Goal: Information Seeking & Learning: Learn about a topic

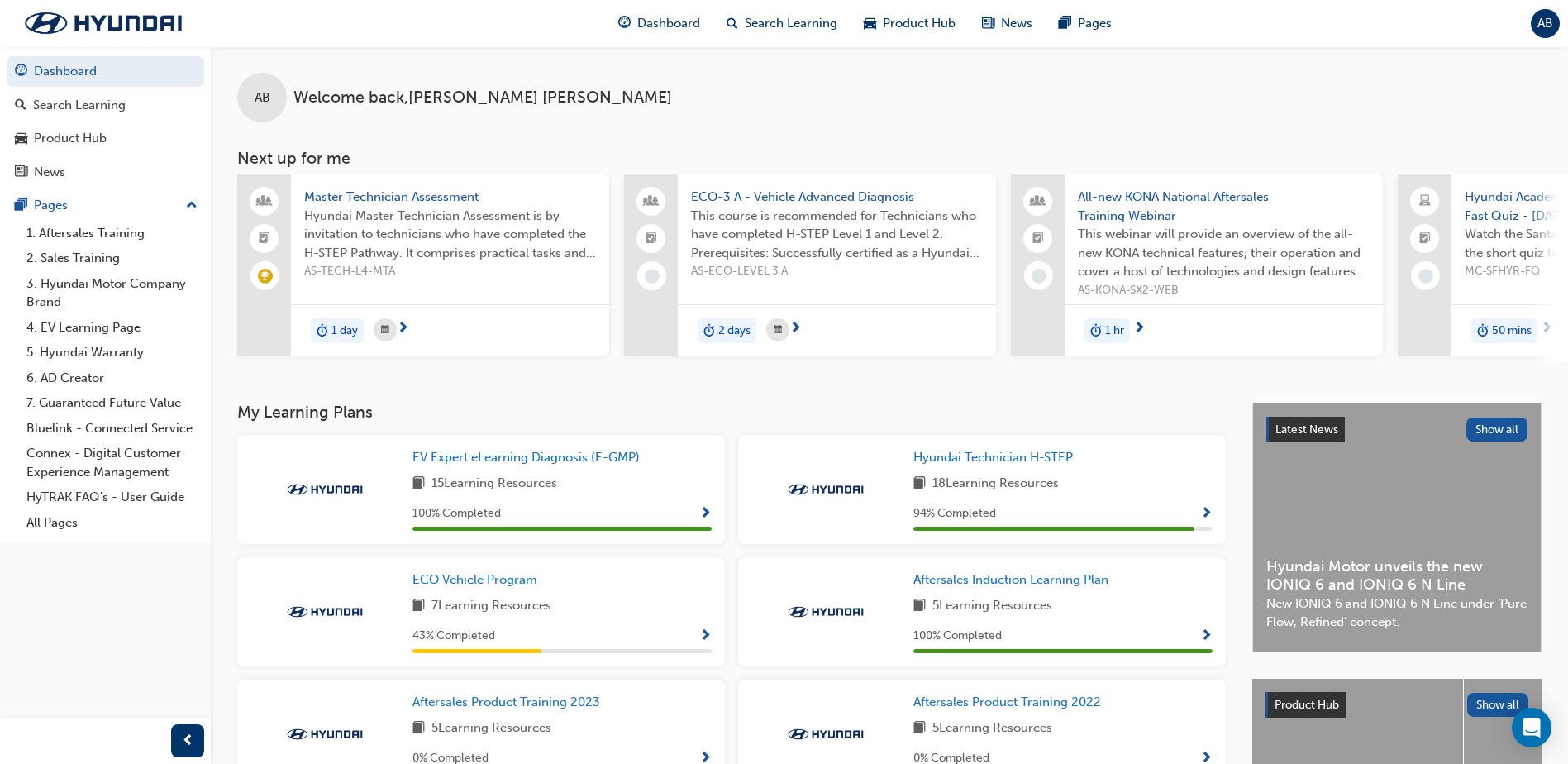
click at [398, 198] on span "Master Technician Assessment" at bounding box center [449, 198] width 292 height 19
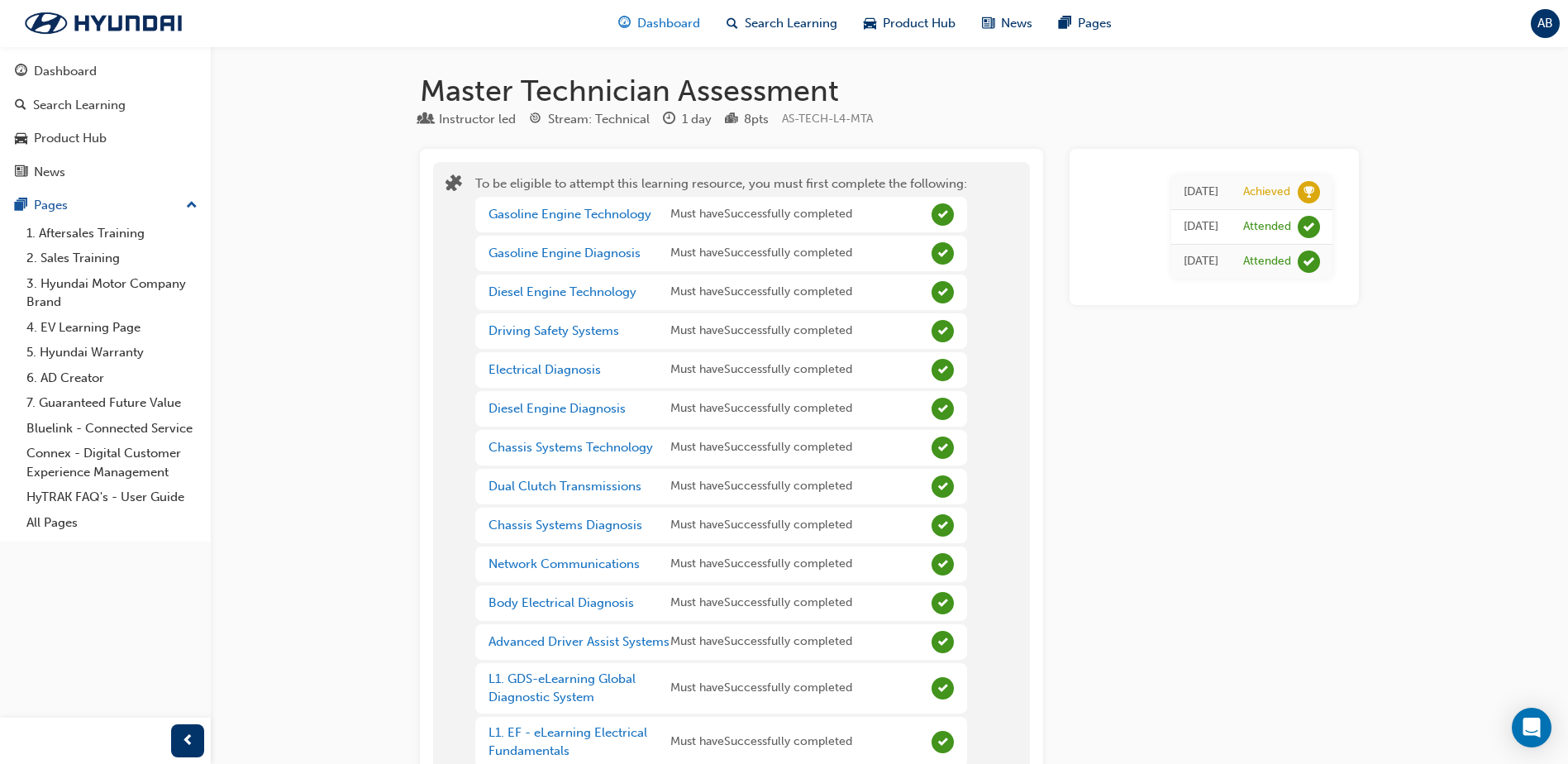
click at [668, 26] on span "Dashboard" at bounding box center [668, 24] width 63 height 19
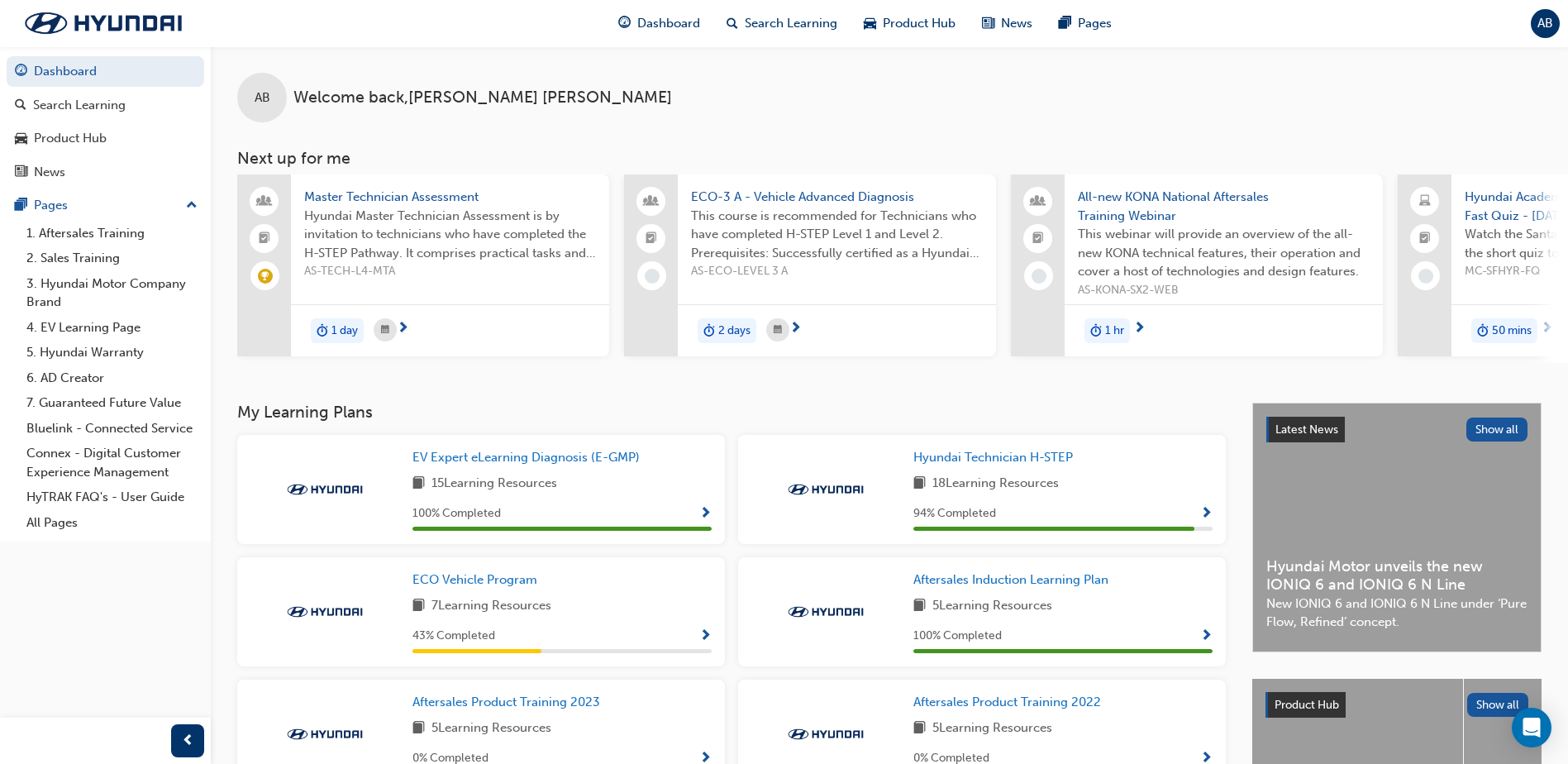
scroll to position [83, 0]
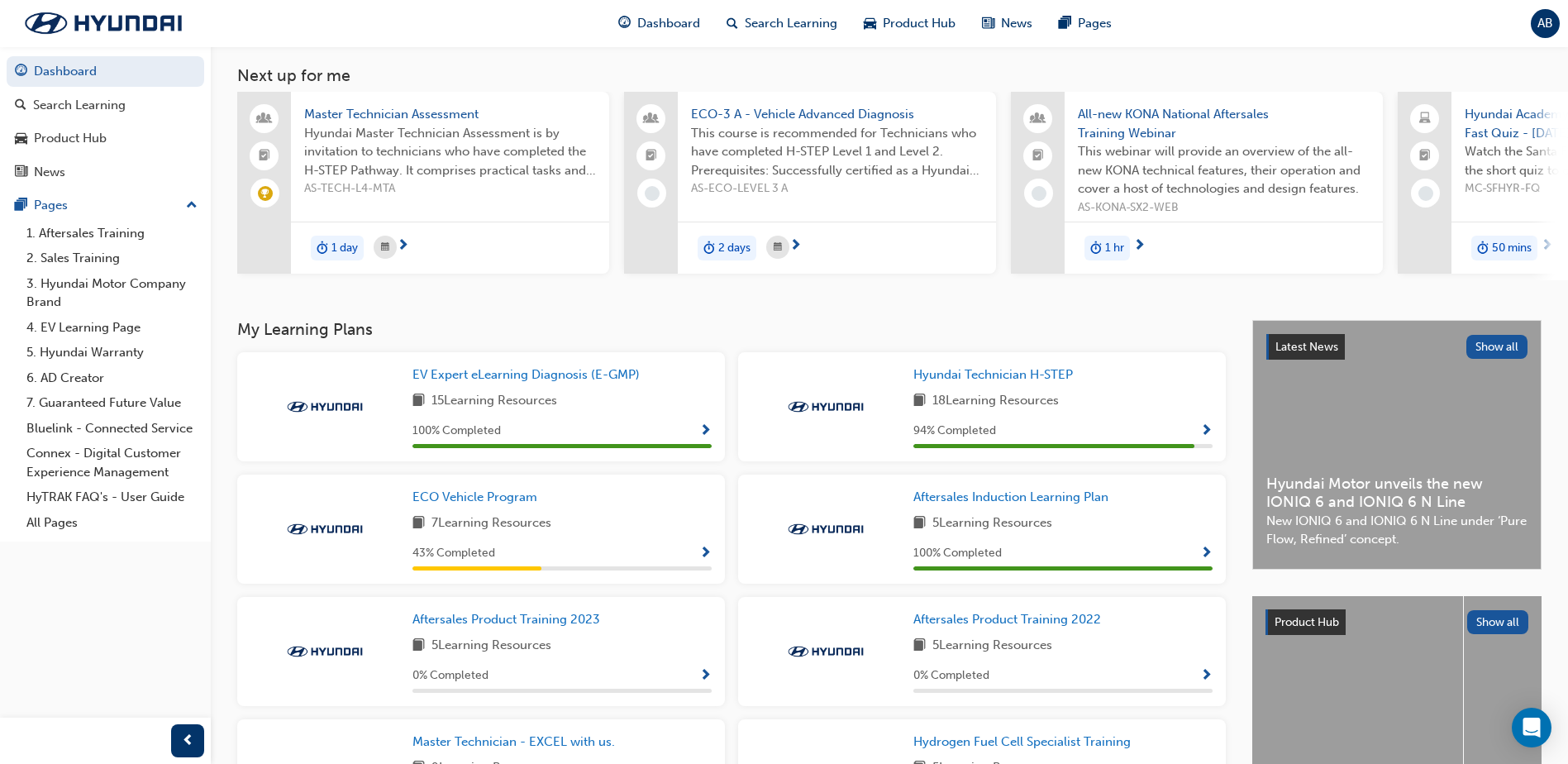
click at [1211, 439] on span "Show Progress" at bounding box center [1206, 431] width 13 height 14
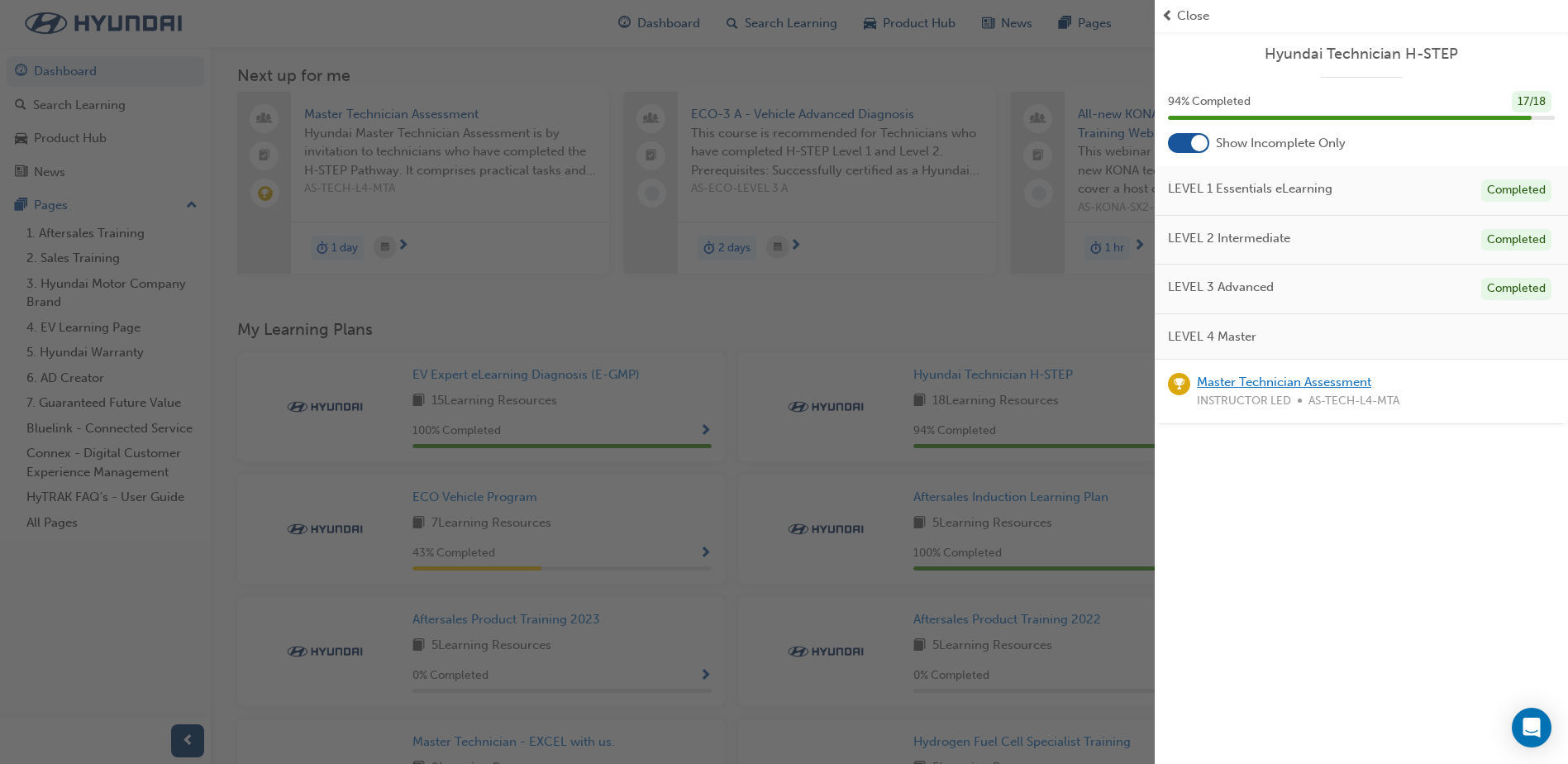
click at [1294, 388] on link "Master Technician Assessment" at bounding box center [1284, 381] width 175 height 14
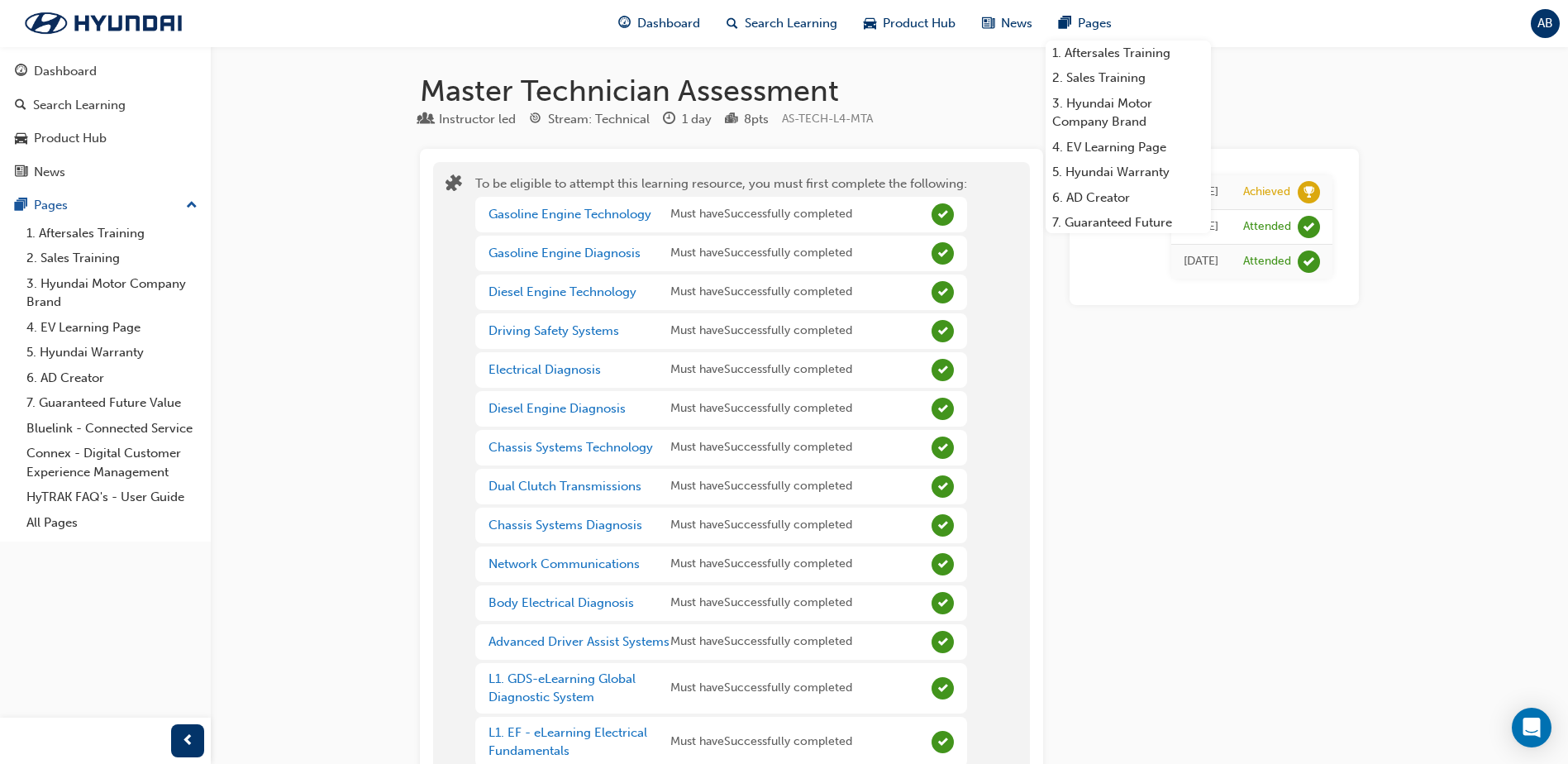
click at [1542, 23] on span "AB" at bounding box center [1545, 24] width 15 height 19
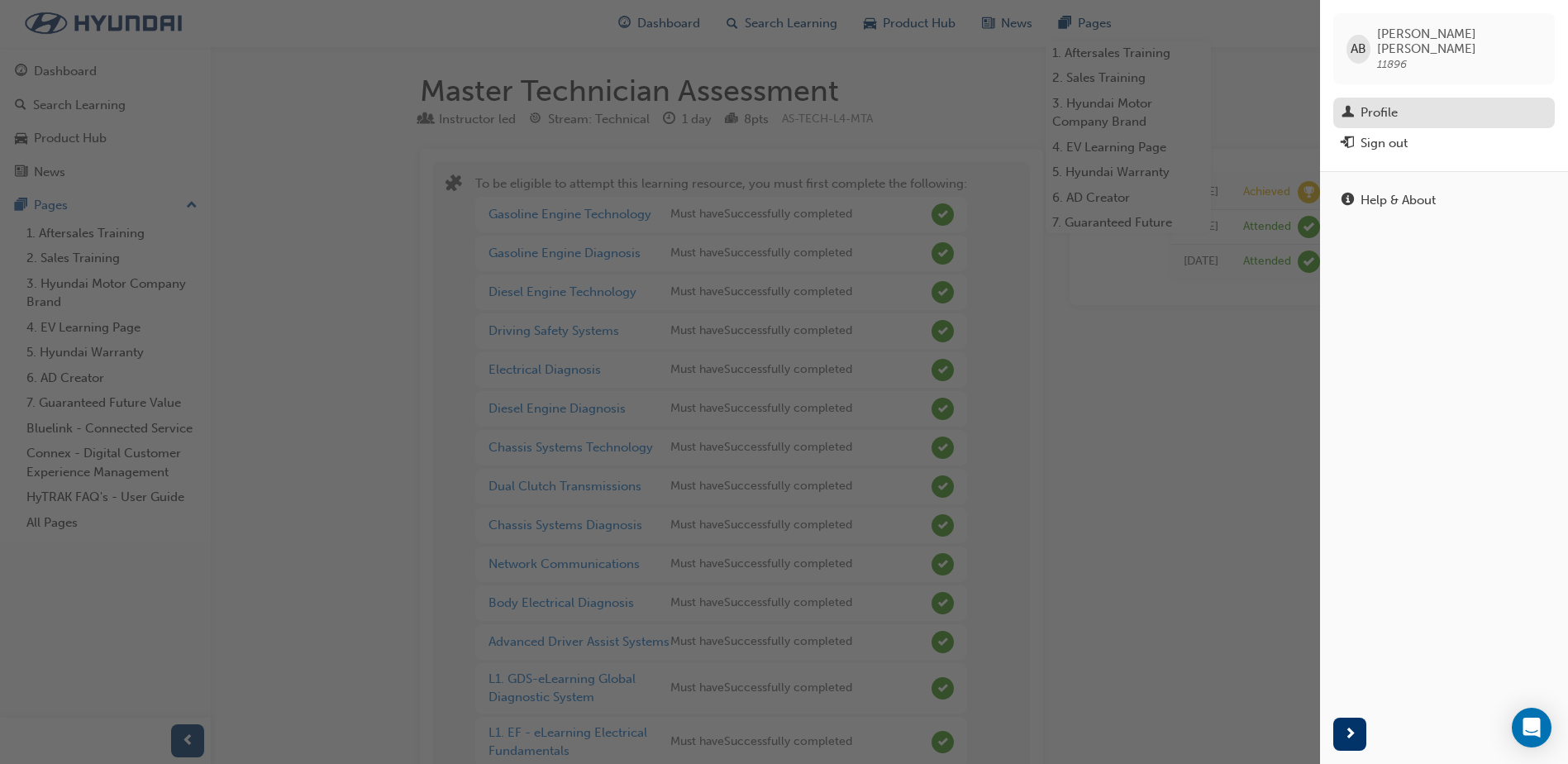
click at [1394, 103] on div "Profile" at bounding box center [1379, 113] width 38 height 19
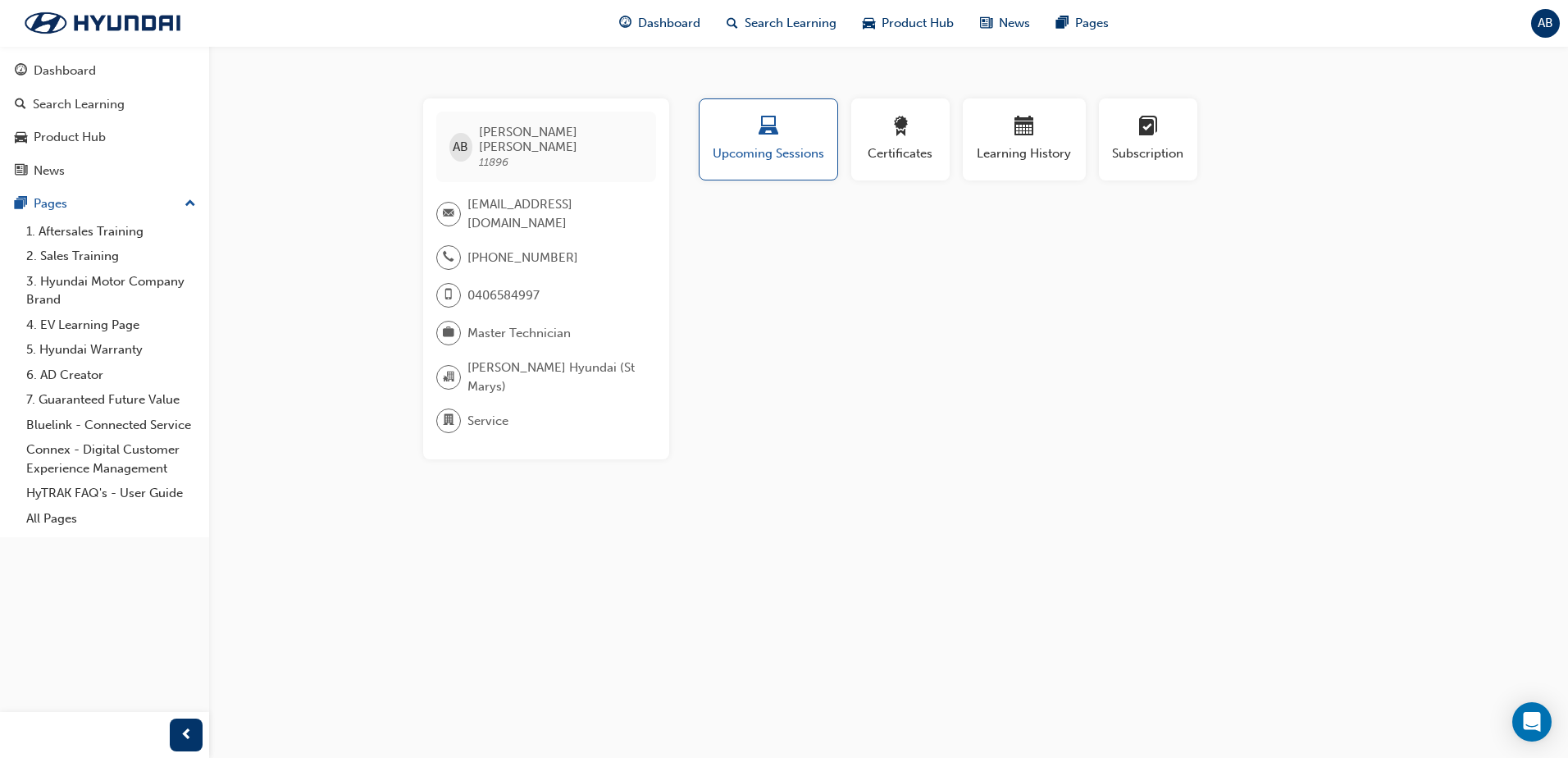
click at [696, 308] on div "Profile Upcoming Sessions Certificates Learning History Subscription AB Adam Br…" at bounding box center [1025, 279] width 659 height 361
click at [903, 129] on span "award-icon" at bounding box center [900, 127] width 20 height 22
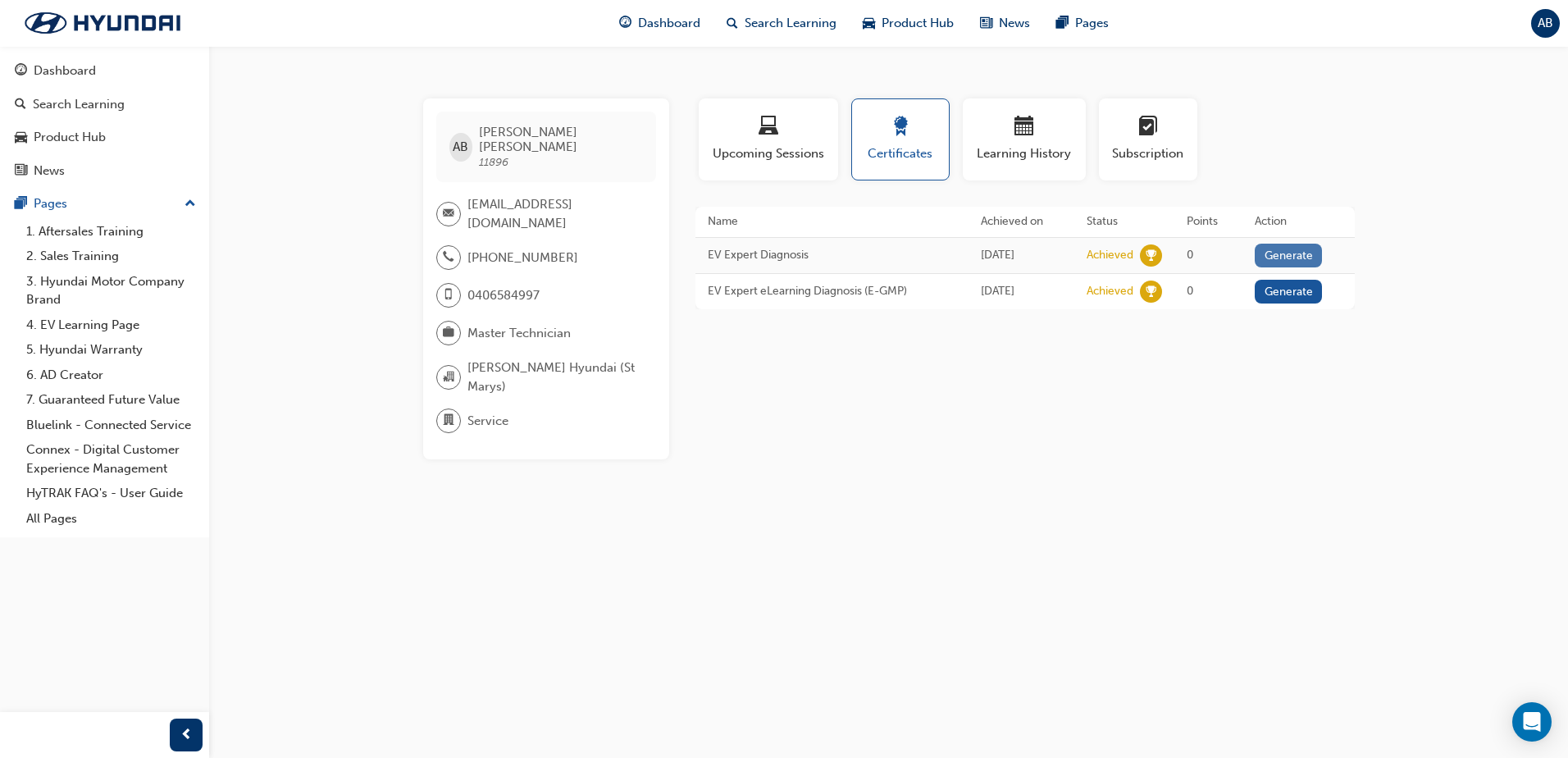
click at [1282, 256] on button "Generate" at bounding box center [1288, 256] width 67 height 24
click at [1294, 251] on link "Download PDF" at bounding box center [1284, 254] width 76 height 14
click at [769, 152] on span "Upcoming Sessions" at bounding box center [768, 154] width 115 height 19
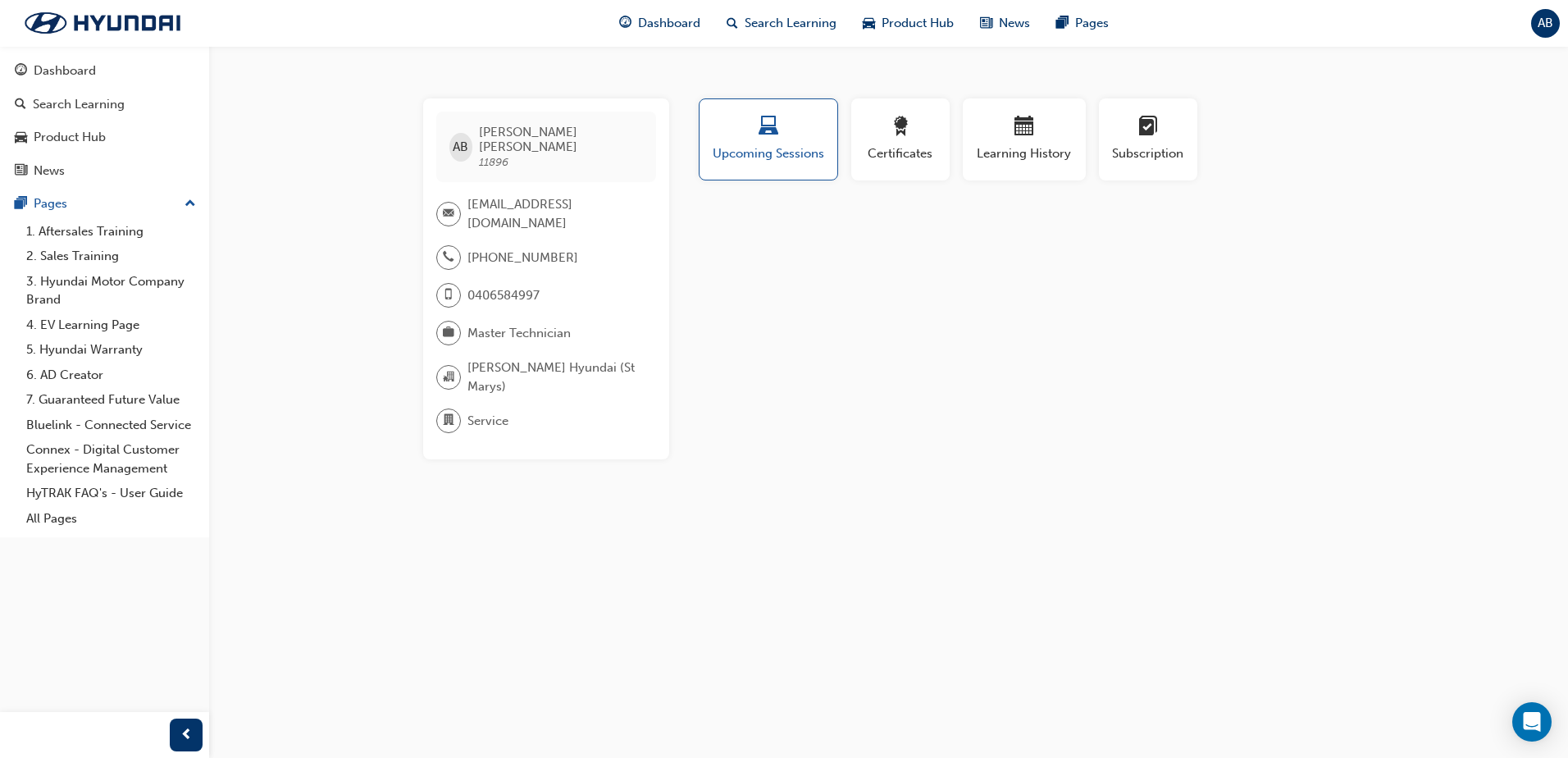
drag, startPoint x: 802, startPoint y: 191, endPoint x: 823, endPoint y: 201, distance: 23.3
click at [802, 193] on div "Profile Upcoming Sessions Certificates Learning History Subscription AB Adam Br…" at bounding box center [1025, 279] width 659 height 361
drag, startPoint x: 473, startPoint y: 244, endPoint x: 451, endPoint y: 242, distance: 22.1
click at [451, 245] on div "+61 8 8374 1732" at bounding box center [507, 257] width 142 height 25
drag, startPoint x: 451, startPoint y: 242, endPoint x: 537, endPoint y: 246, distance: 86.1
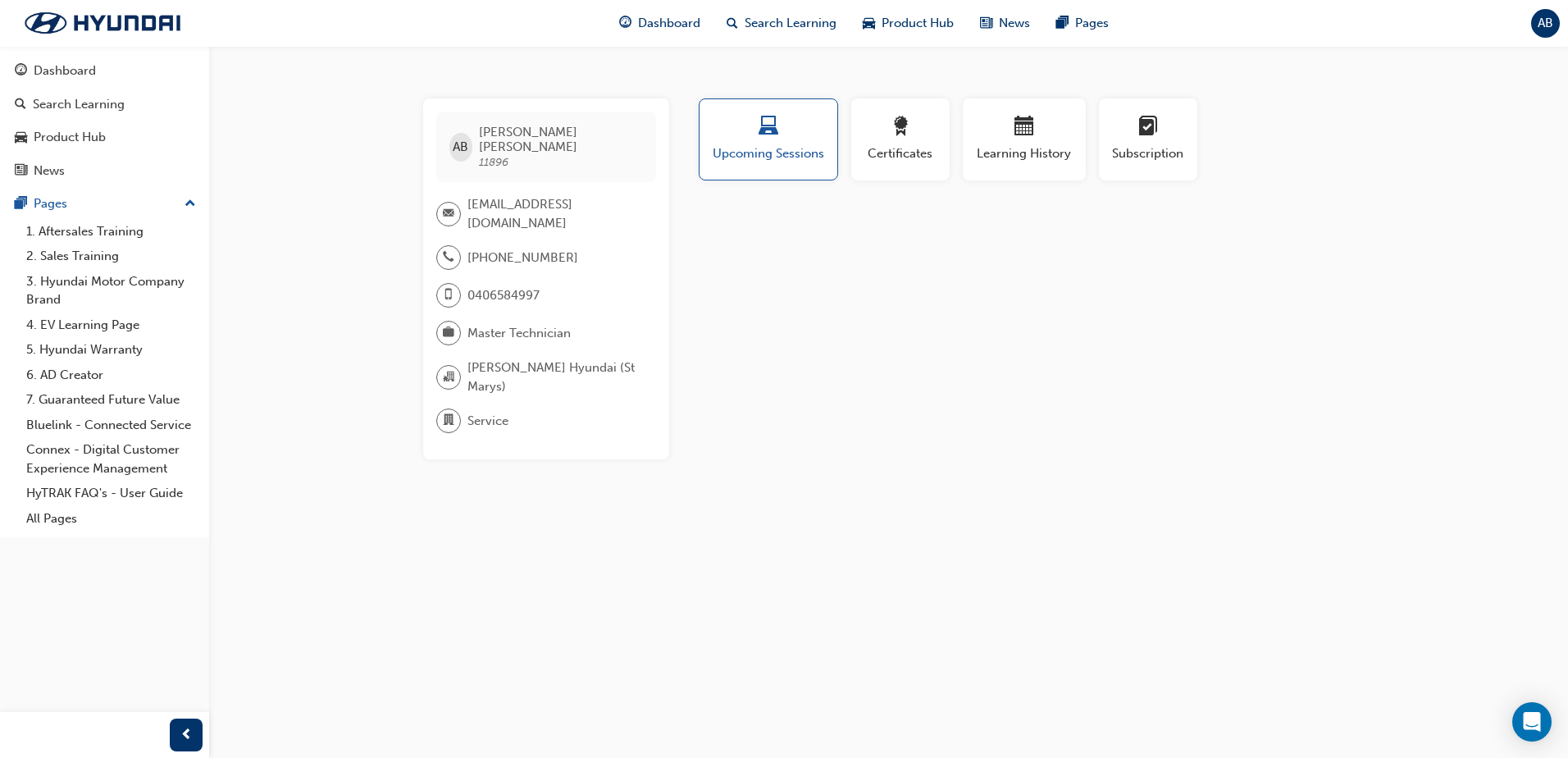
click at [537, 249] on span "+61 8 8374 1732" at bounding box center [523, 258] width 111 height 19
click at [59, 72] on div "Dashboard" at bounding box center [64, 71] width 62 height 19
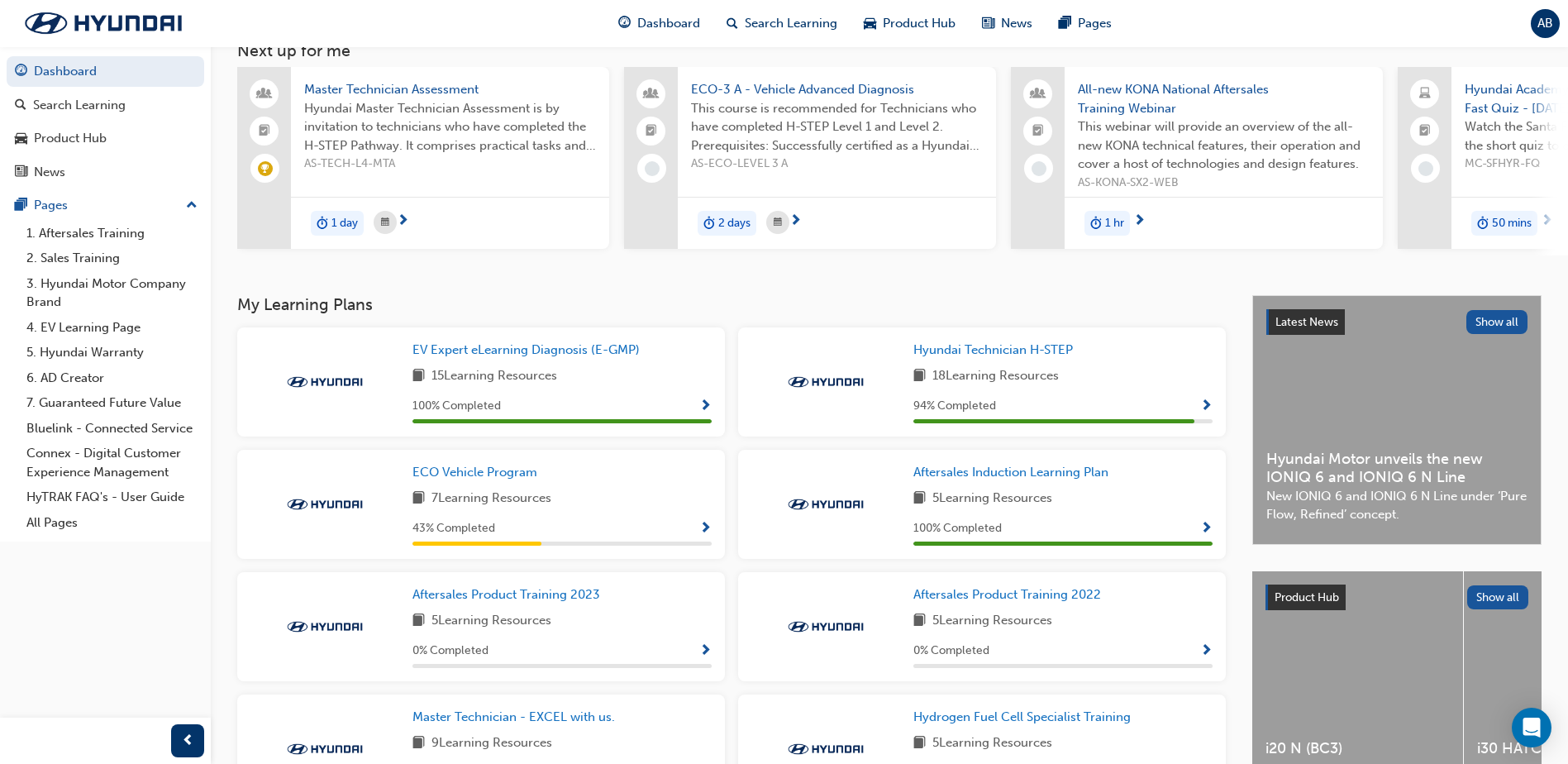
scroll to position [234, 0]
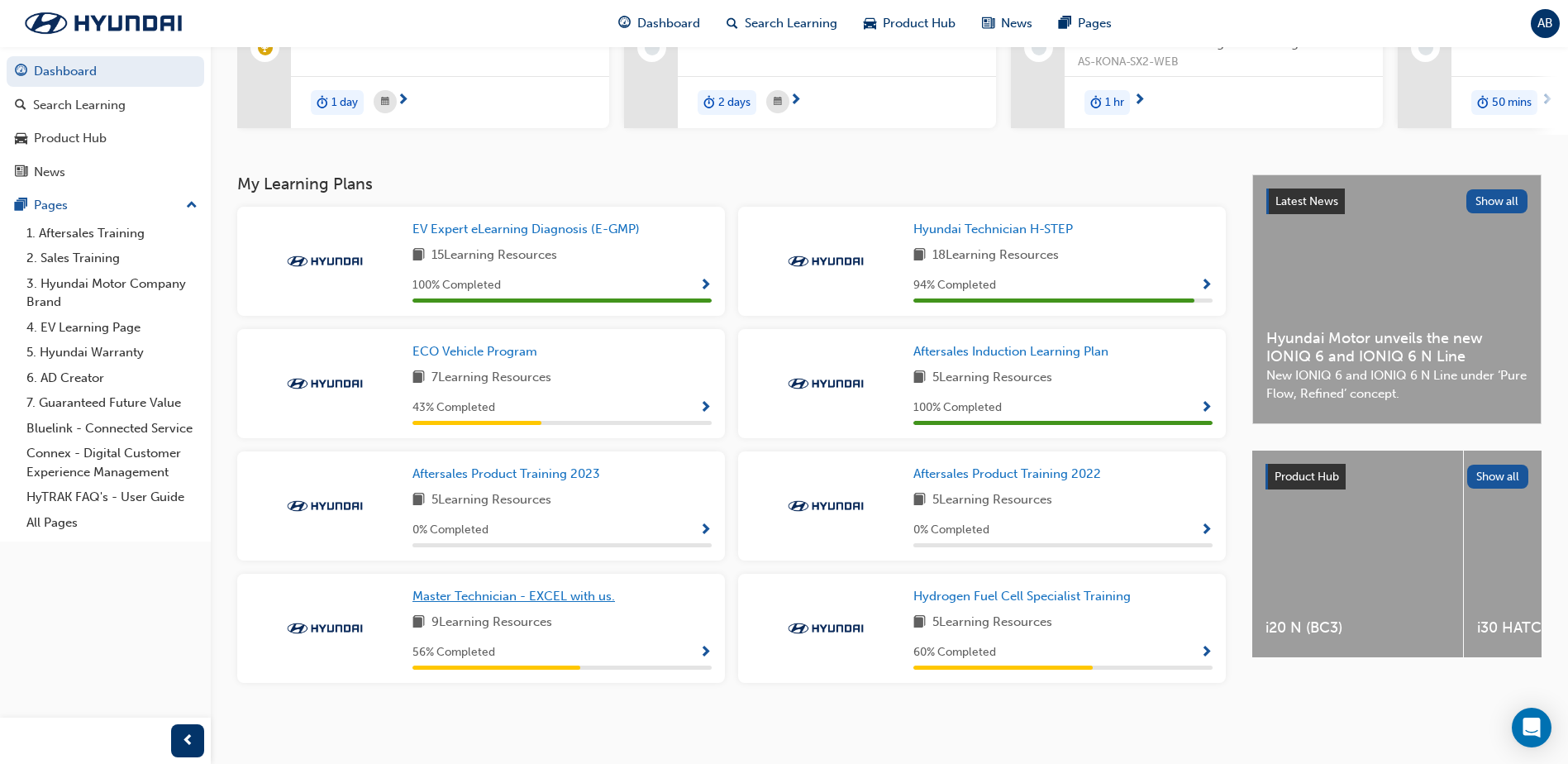
click at [516, 593] on span "Master Technician - EXCEL with us." at bounding box center [514, 595] width 203 height 14
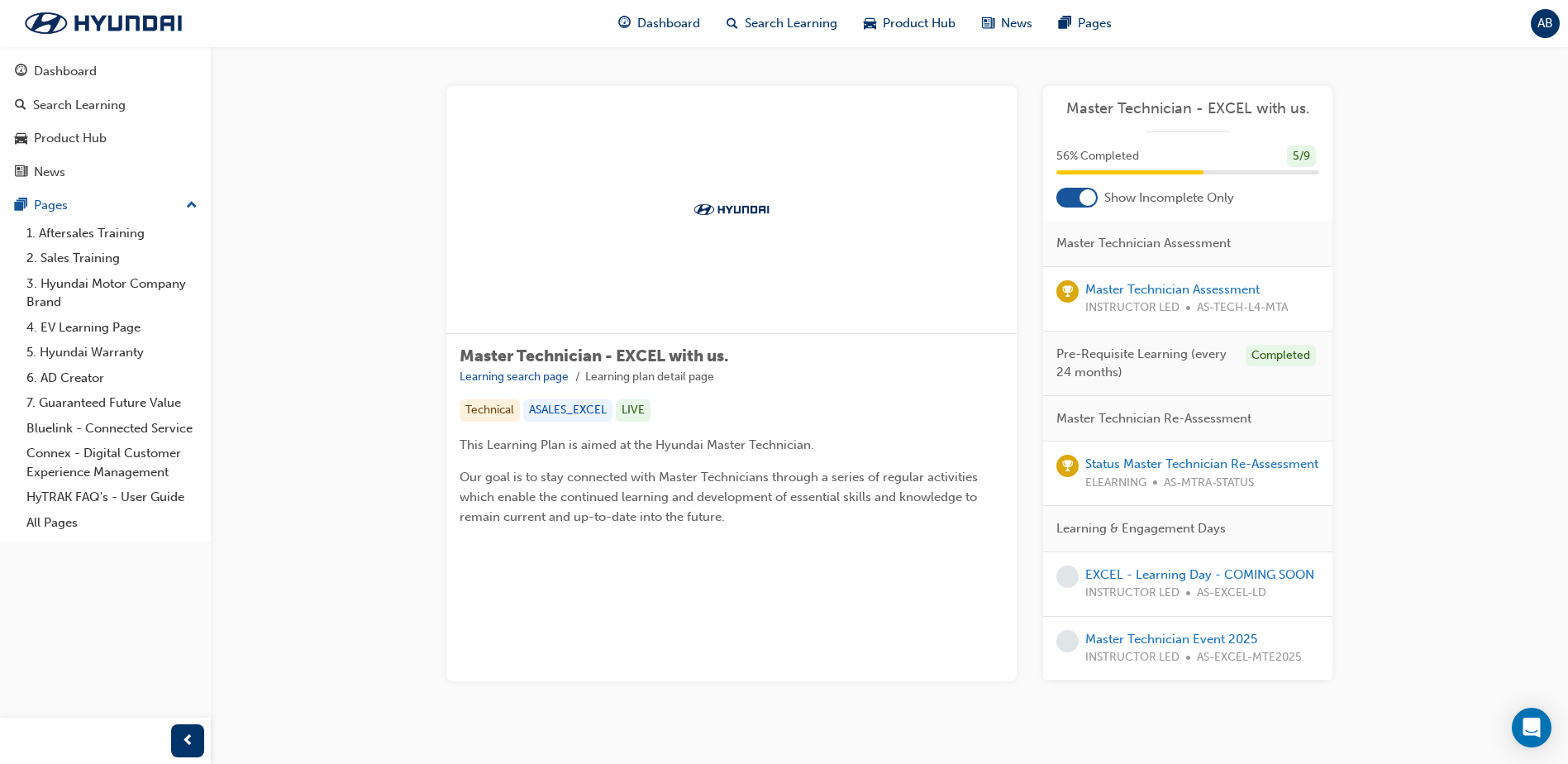
scroll to position [155, 0]
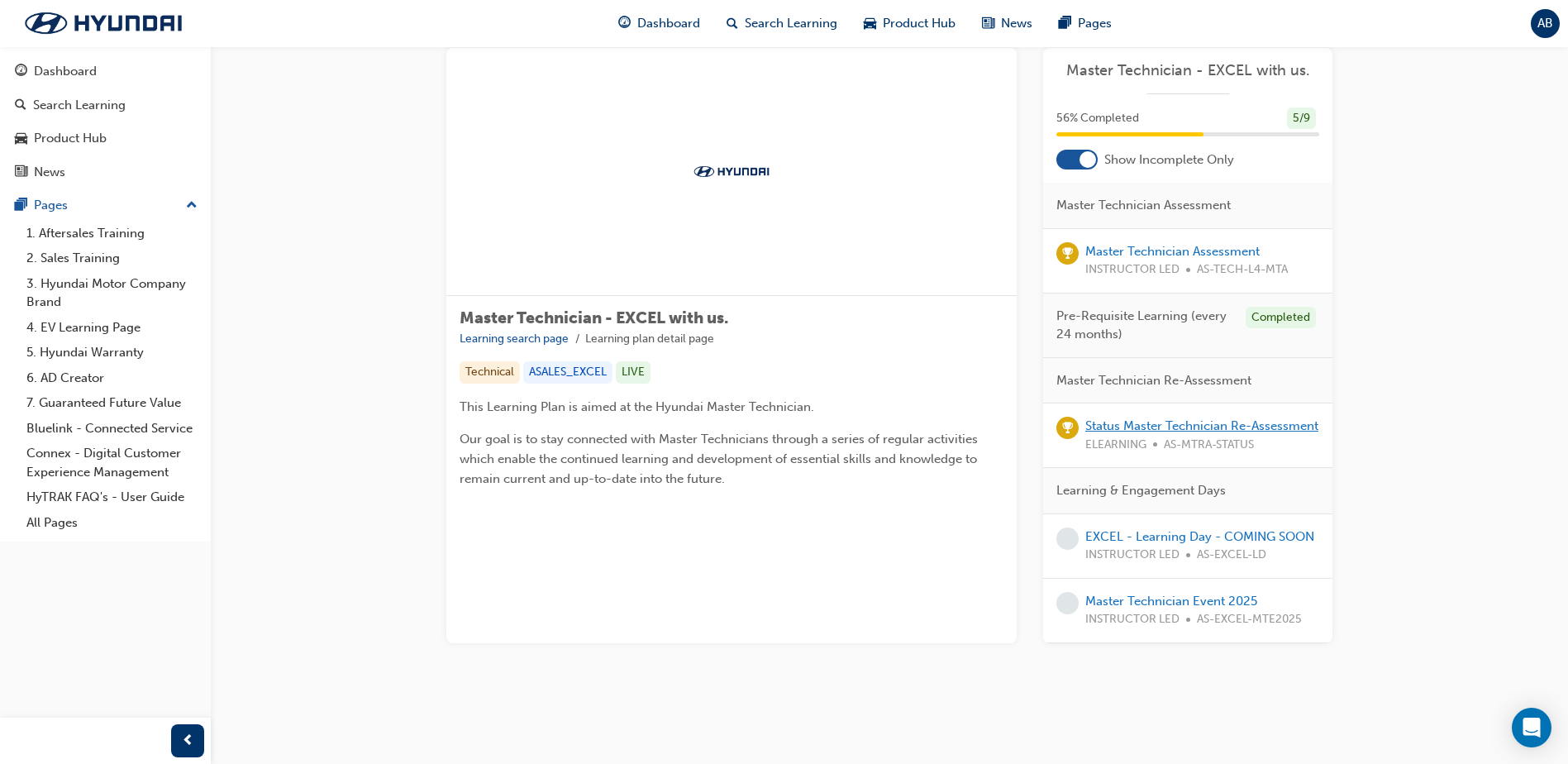
click at [1174, 419] on link "Status Master Technician Re-Assessment" at bounding box center [1202, 425] width 233 height 14
click at [1183, 593] on link "Master Technician Event 2025" at bounding box center [1171, 600] width 172 height 14
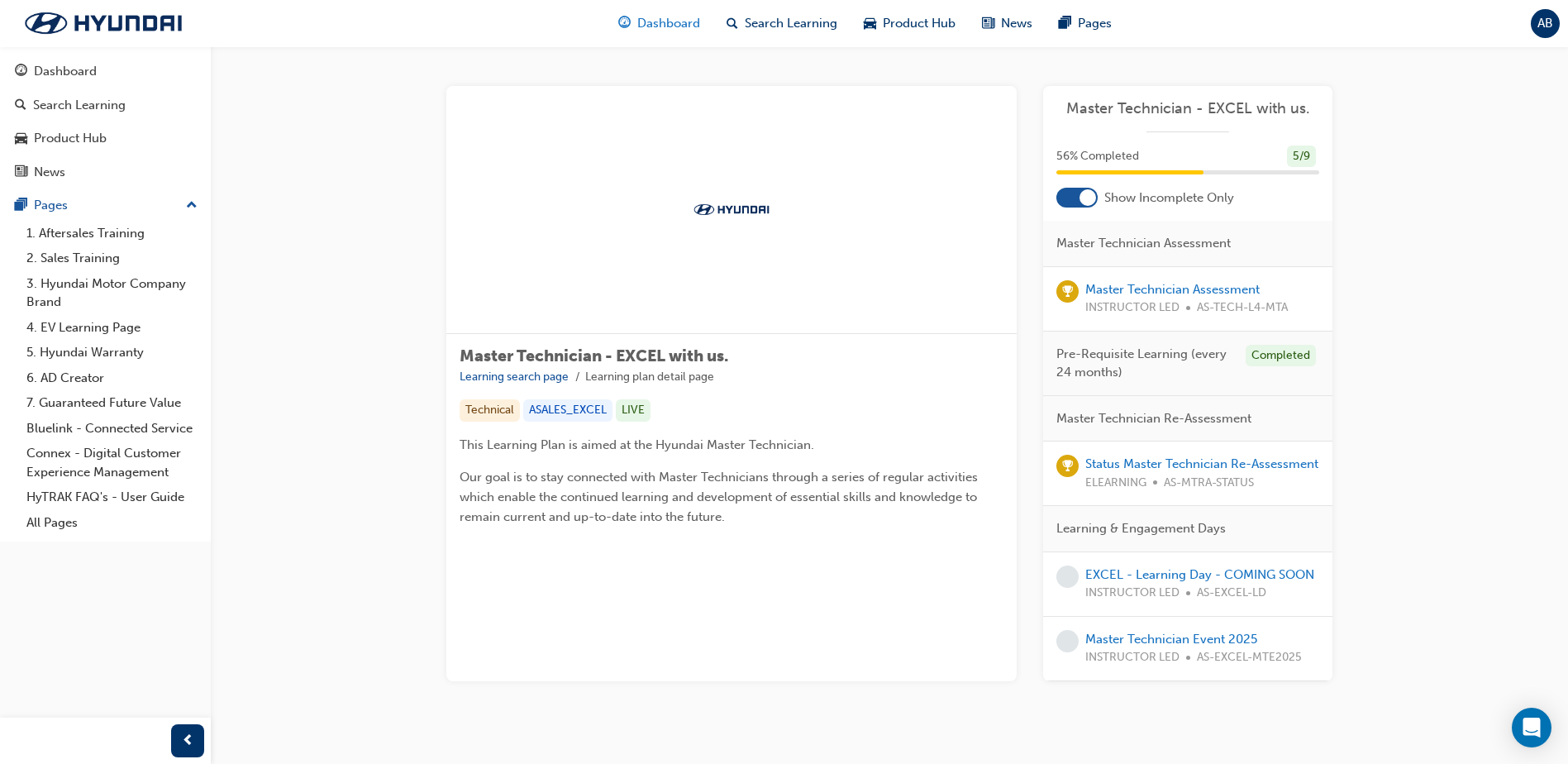
click at [658, 27] on span "Dashboard" at bounding box center [668, 24] width 63 height 19
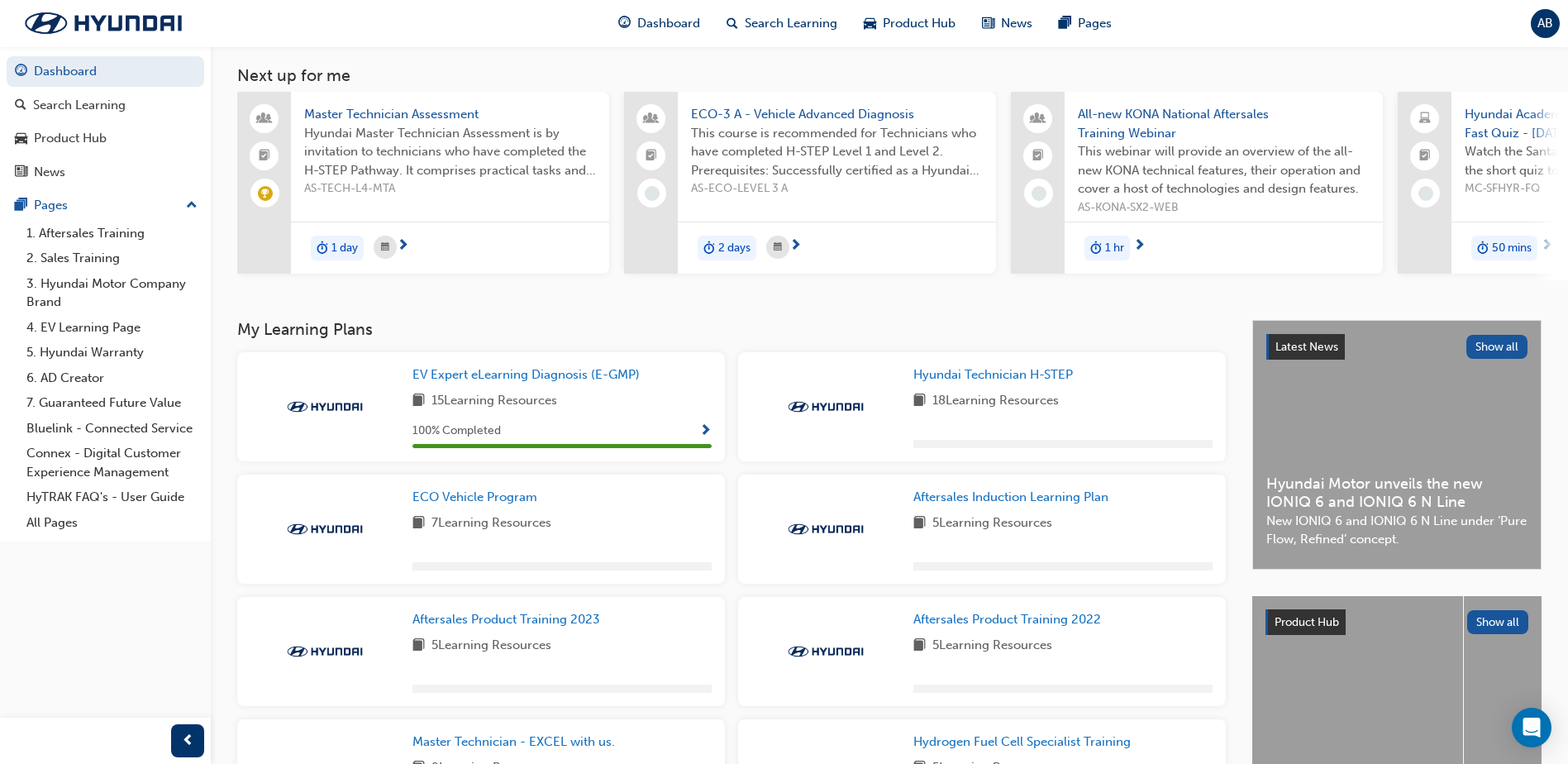
scroll to position [234, 0]
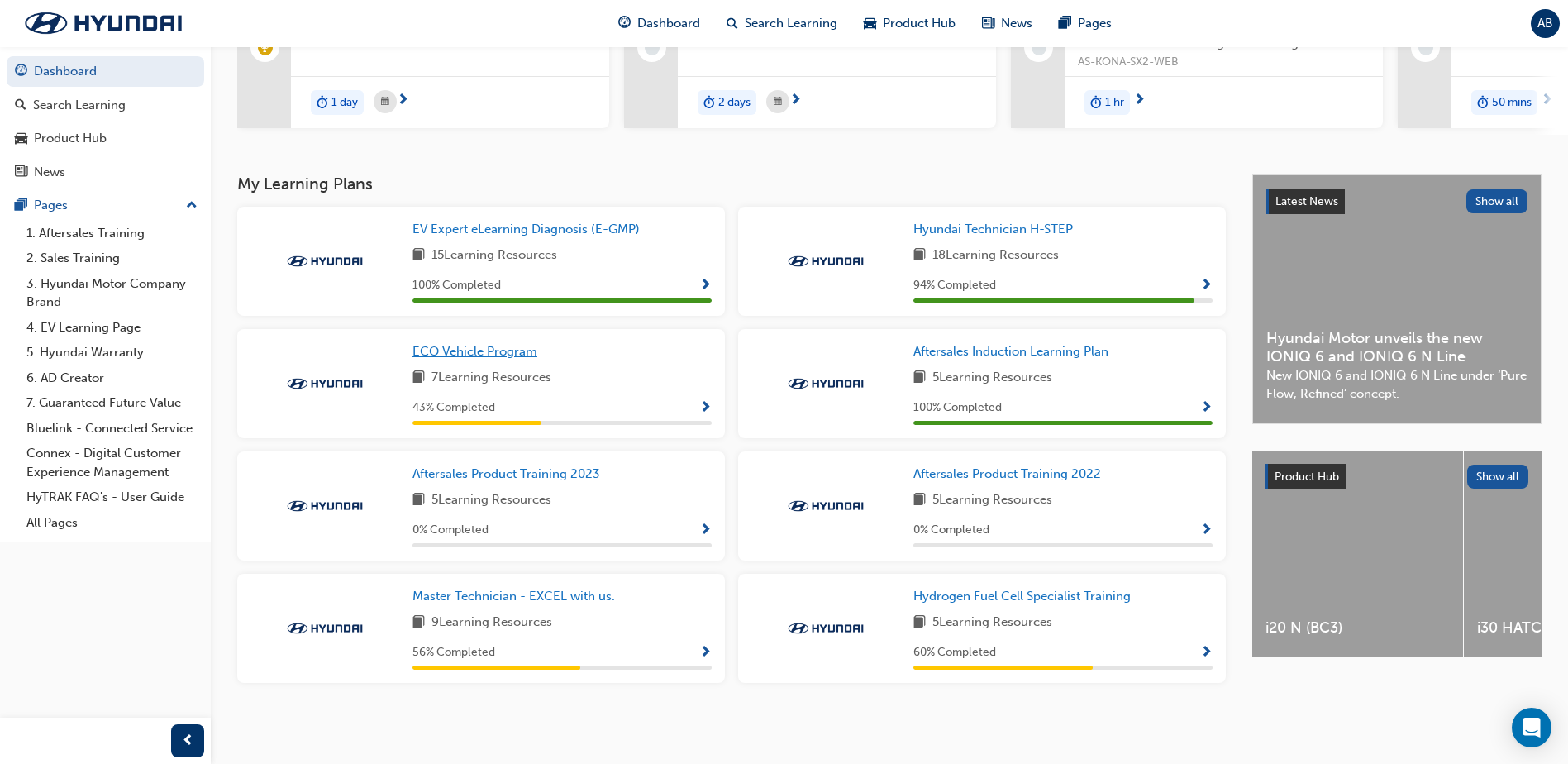
click at [442, 346] on span "ECO Vehicle Program" at bounding box center [474, 351] width 124 height 14
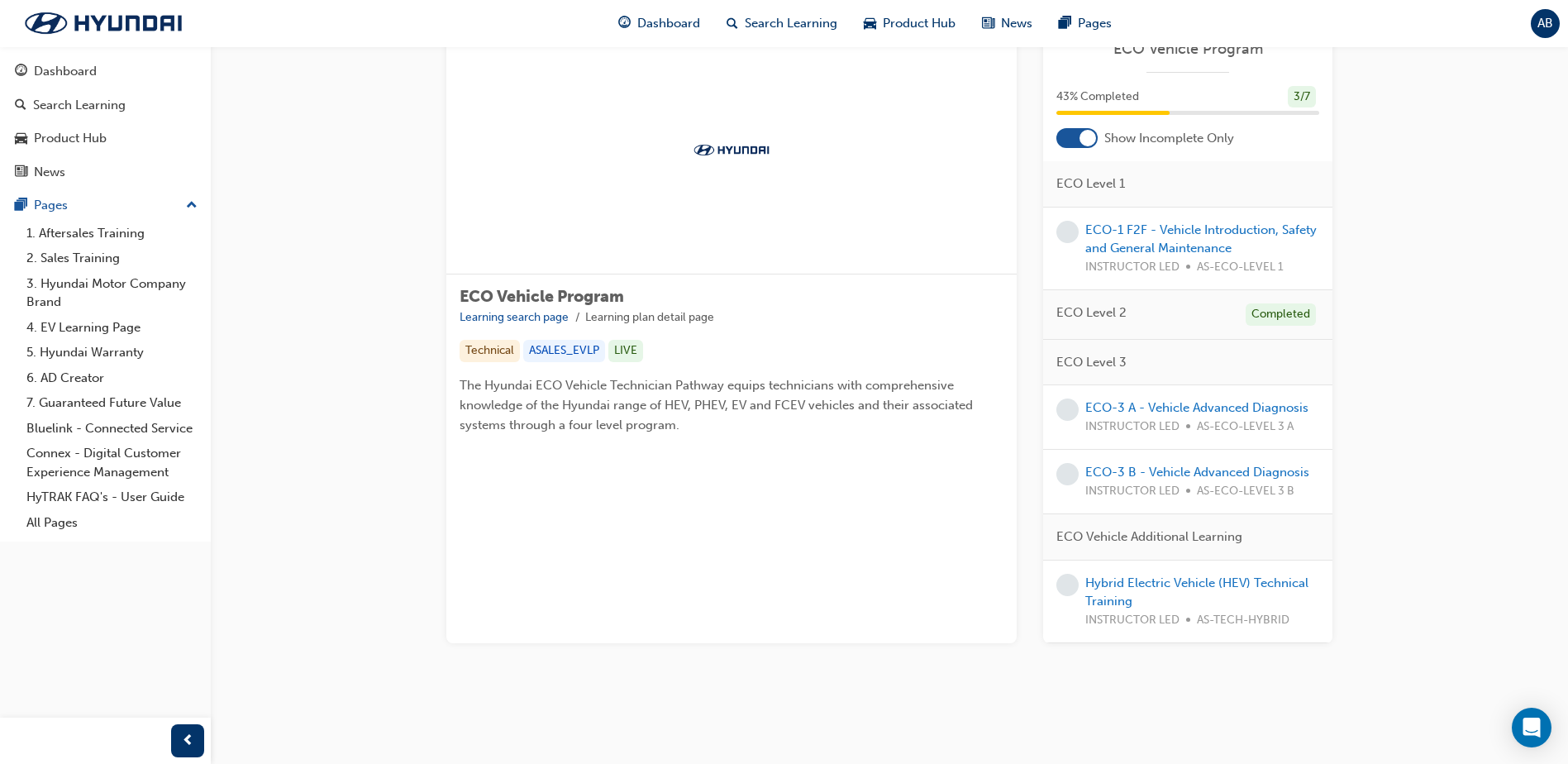
scroll to position [144, 0]
click at [1160, 587] on link "Hybrid Electric Vehicle (HEV) Technical Training" at bounding box center [1196, 592] width 223 height 34
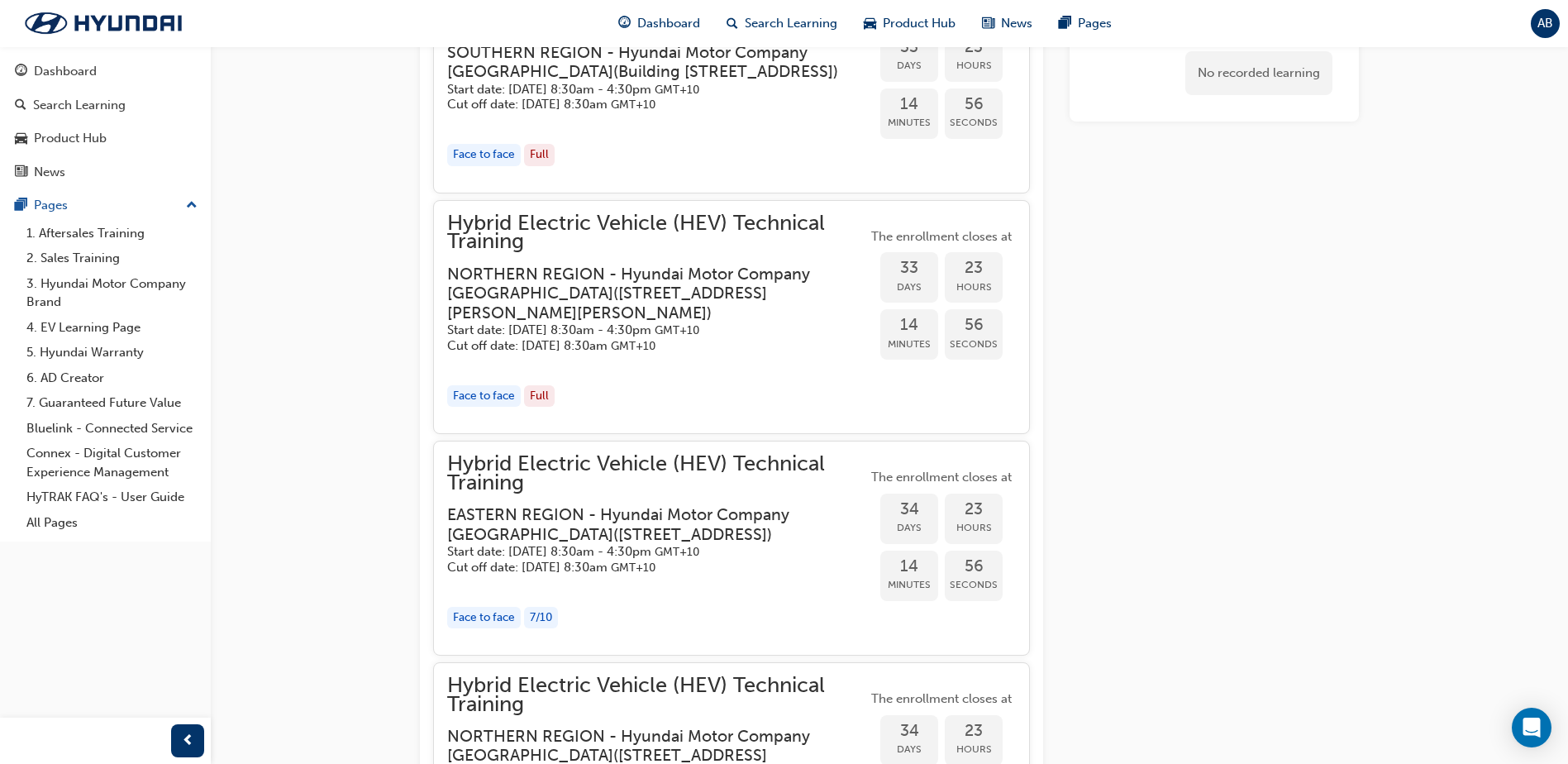
scroll to position [1516, 0]
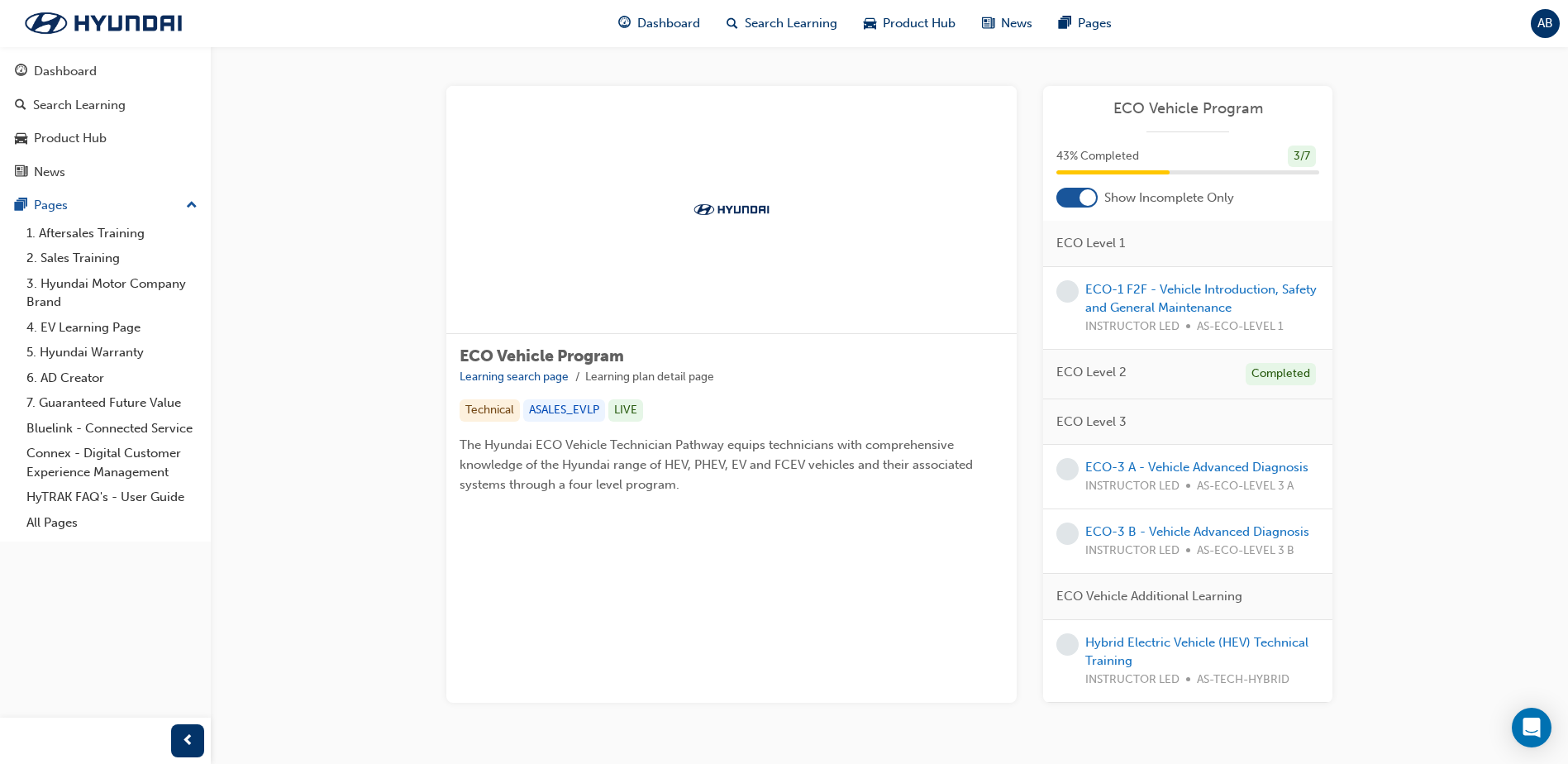
click at [1192, 459] on div "ECO-3 A - Vehicle Advanced Diagnosis INSTRUCTOR LED AS-ECO-LEVEL 3 A" at bounding box center [1196, 477] width 223 height 38
click at [1193, 466] on link "ECO-3 A - Vehicle Advanced Diagnosis" at bounding box center [1196, 467] width 223 height 14
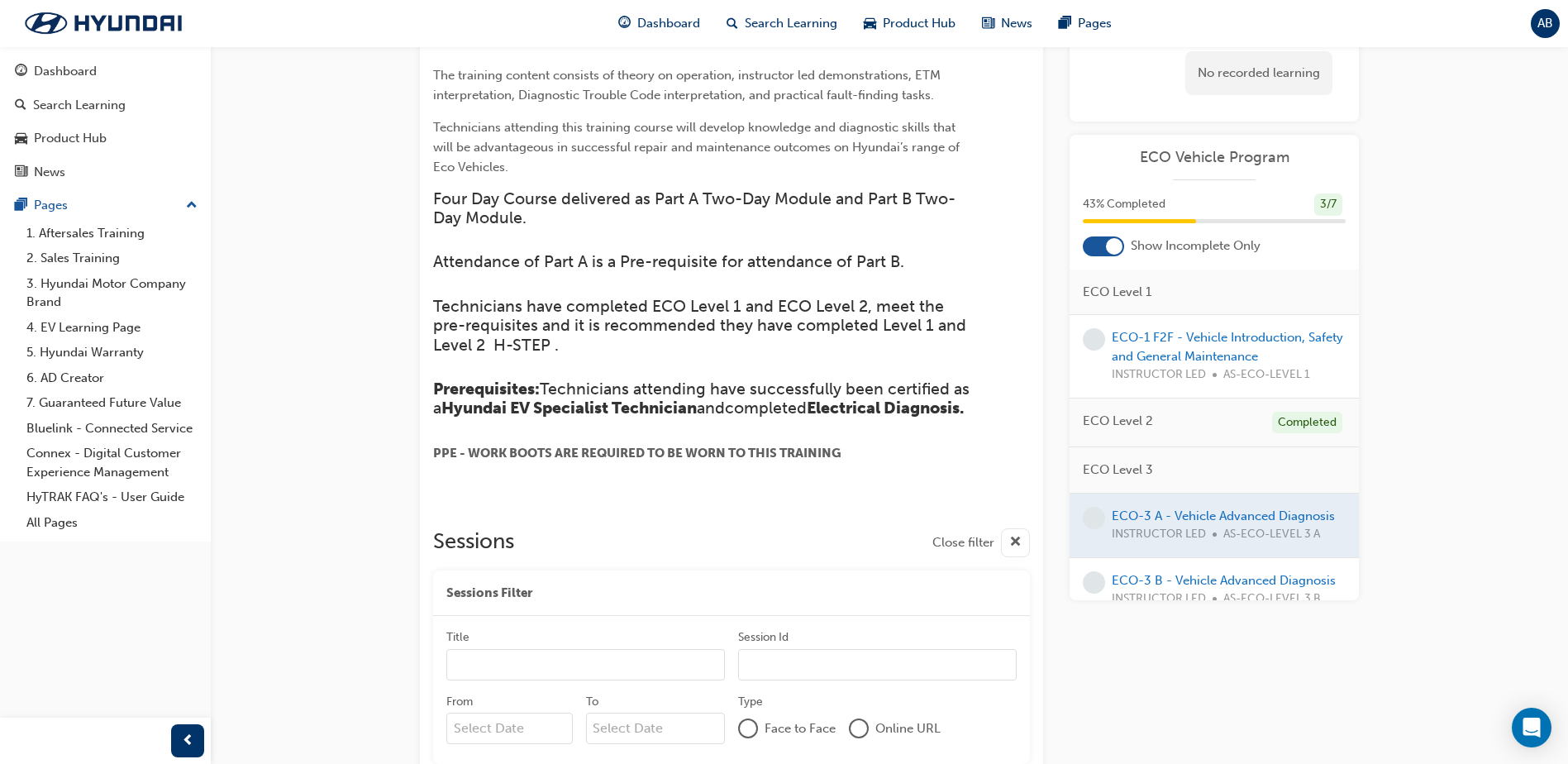
scroll to position [341, 0]
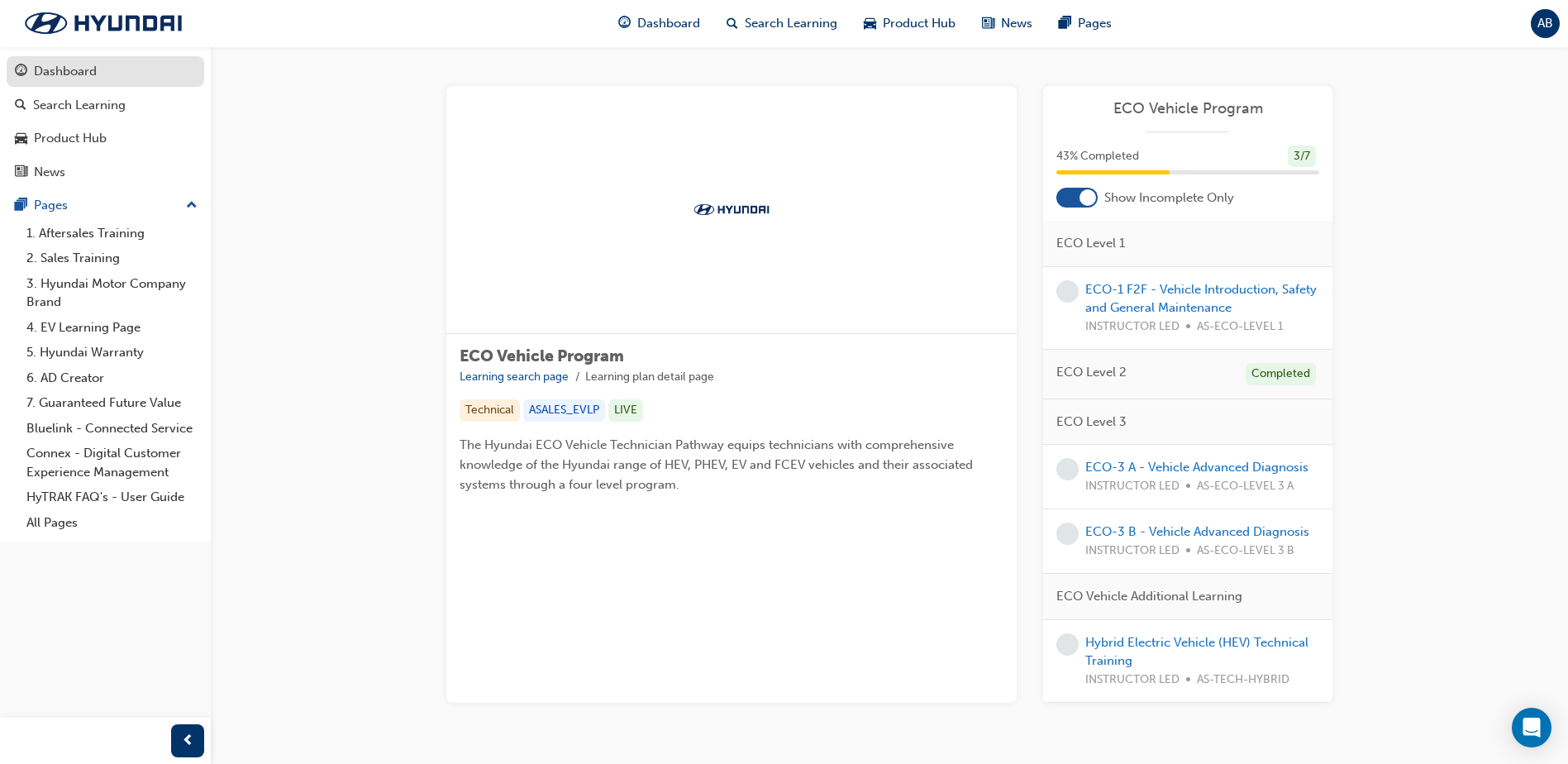
click at [31, 68] on div "Dashboard" at bounding box center [105, 70] width 181 height 20
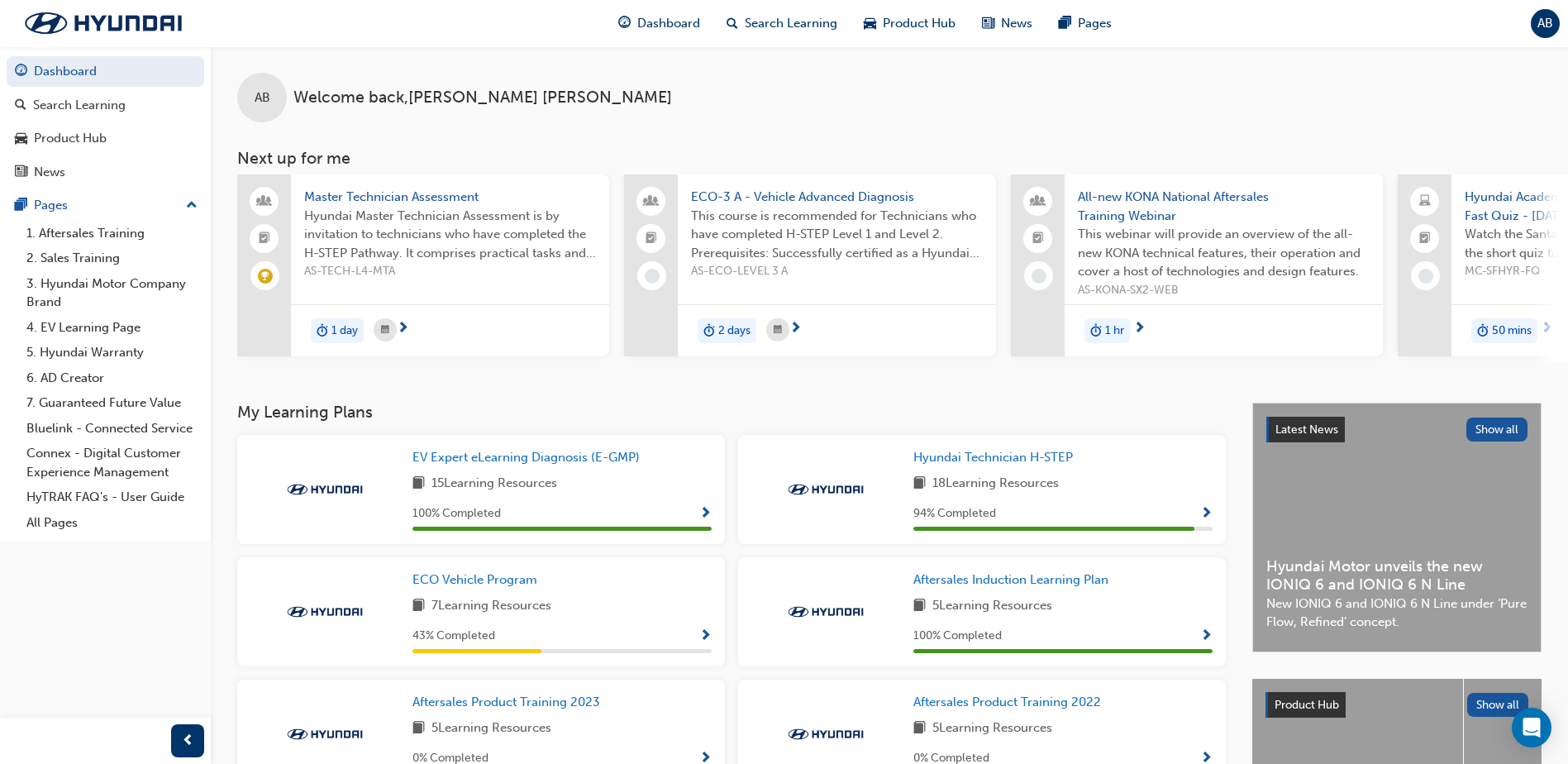
click at [405, 192] on span "Master Technician Assessment" at bounding box center [449, 198] width 292 height 19
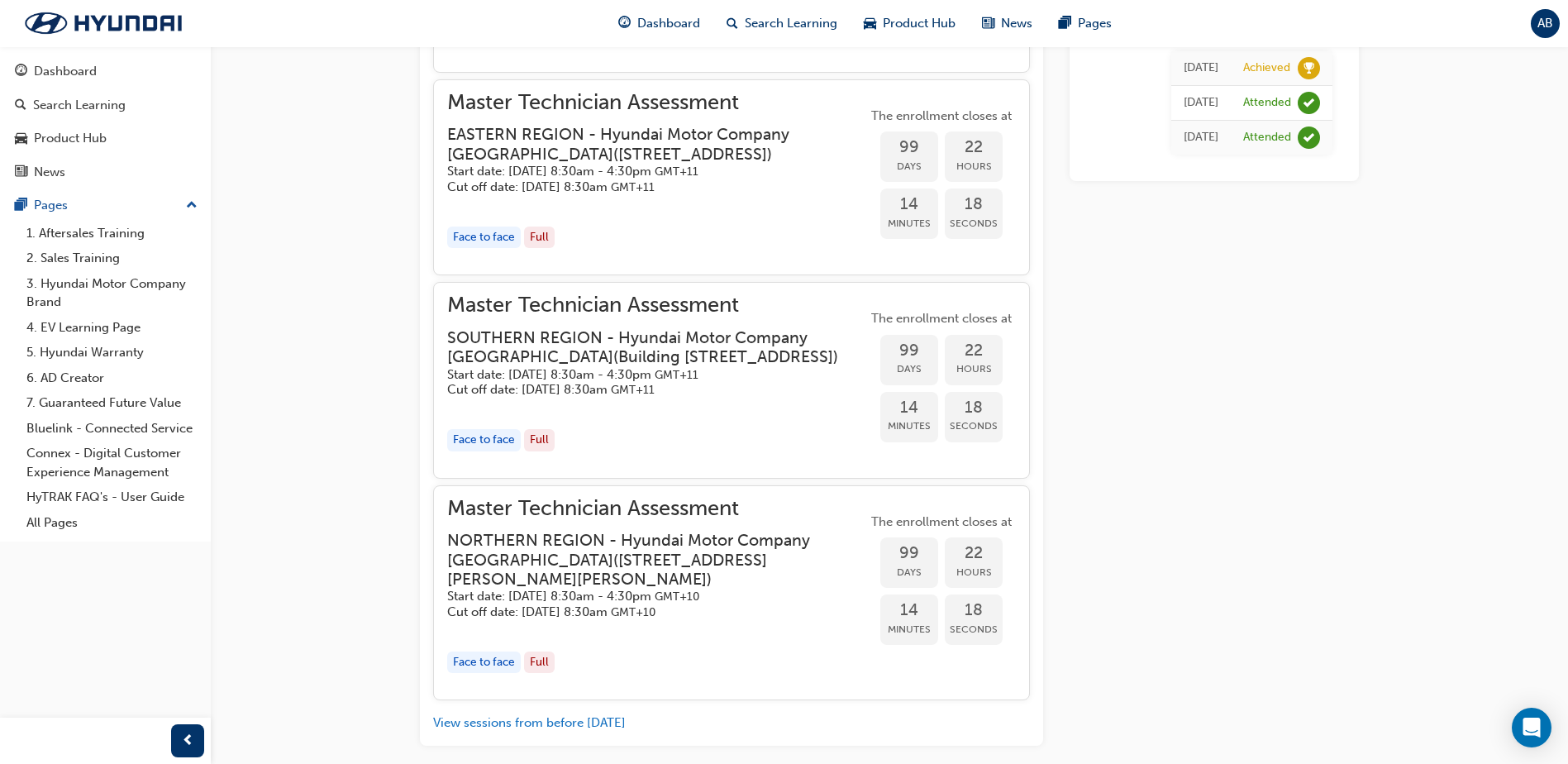
scroll to position [2055, 0]
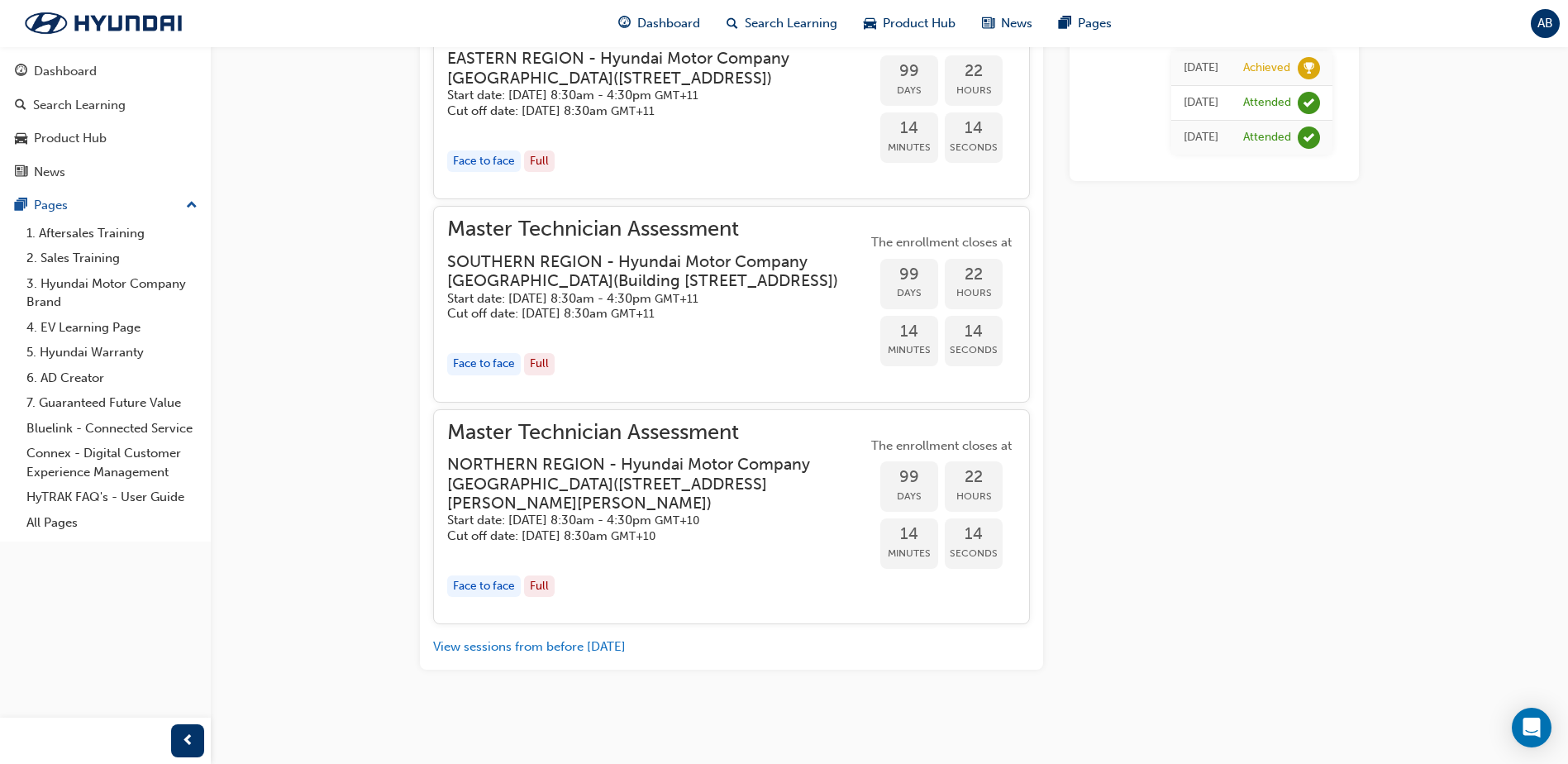
drag, startPoint x: 588, startPoint y: 536, endPoint x: 393, endPoint y: 506, distance: 197.3
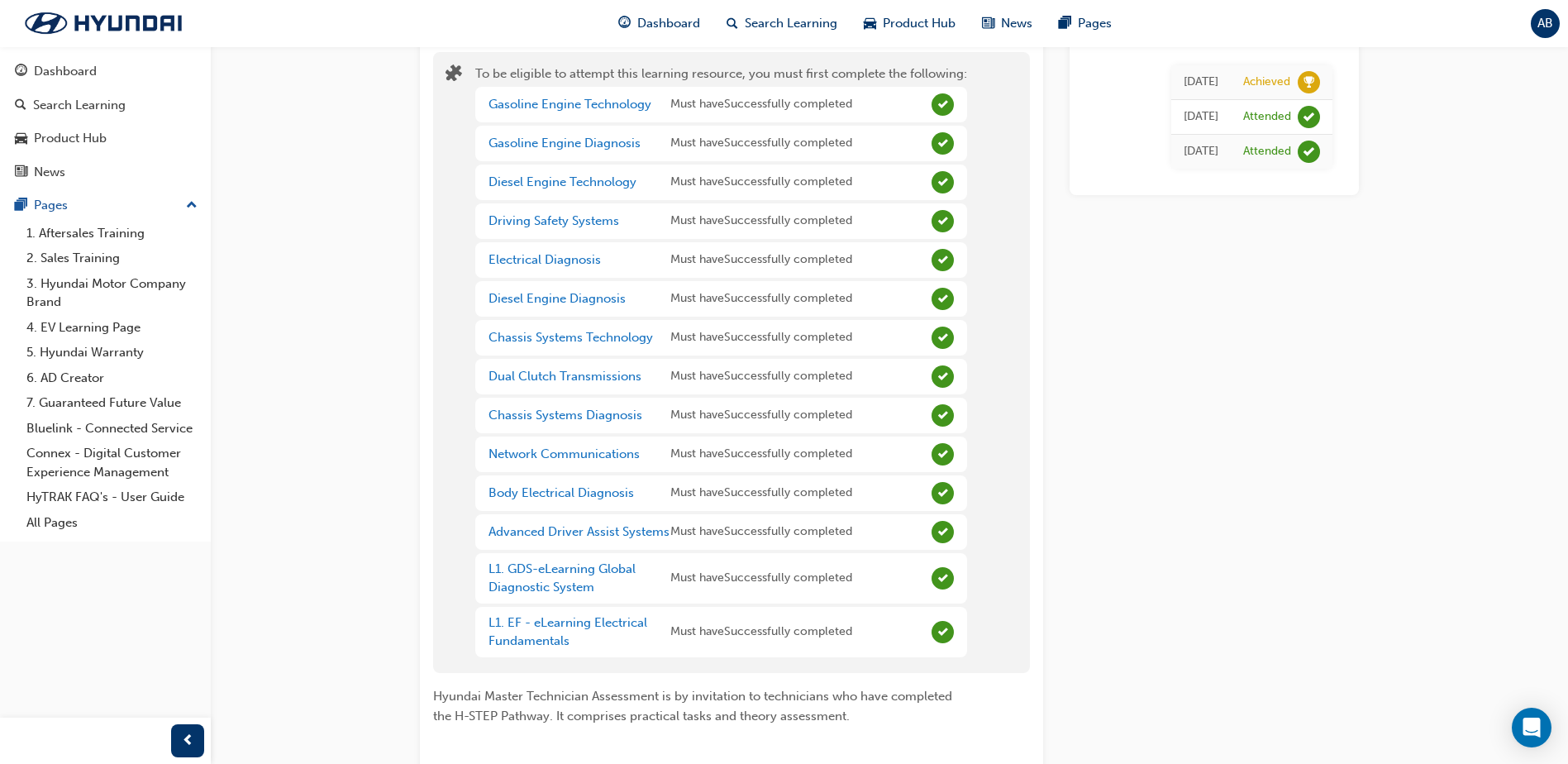
scroll to position [0, 0]
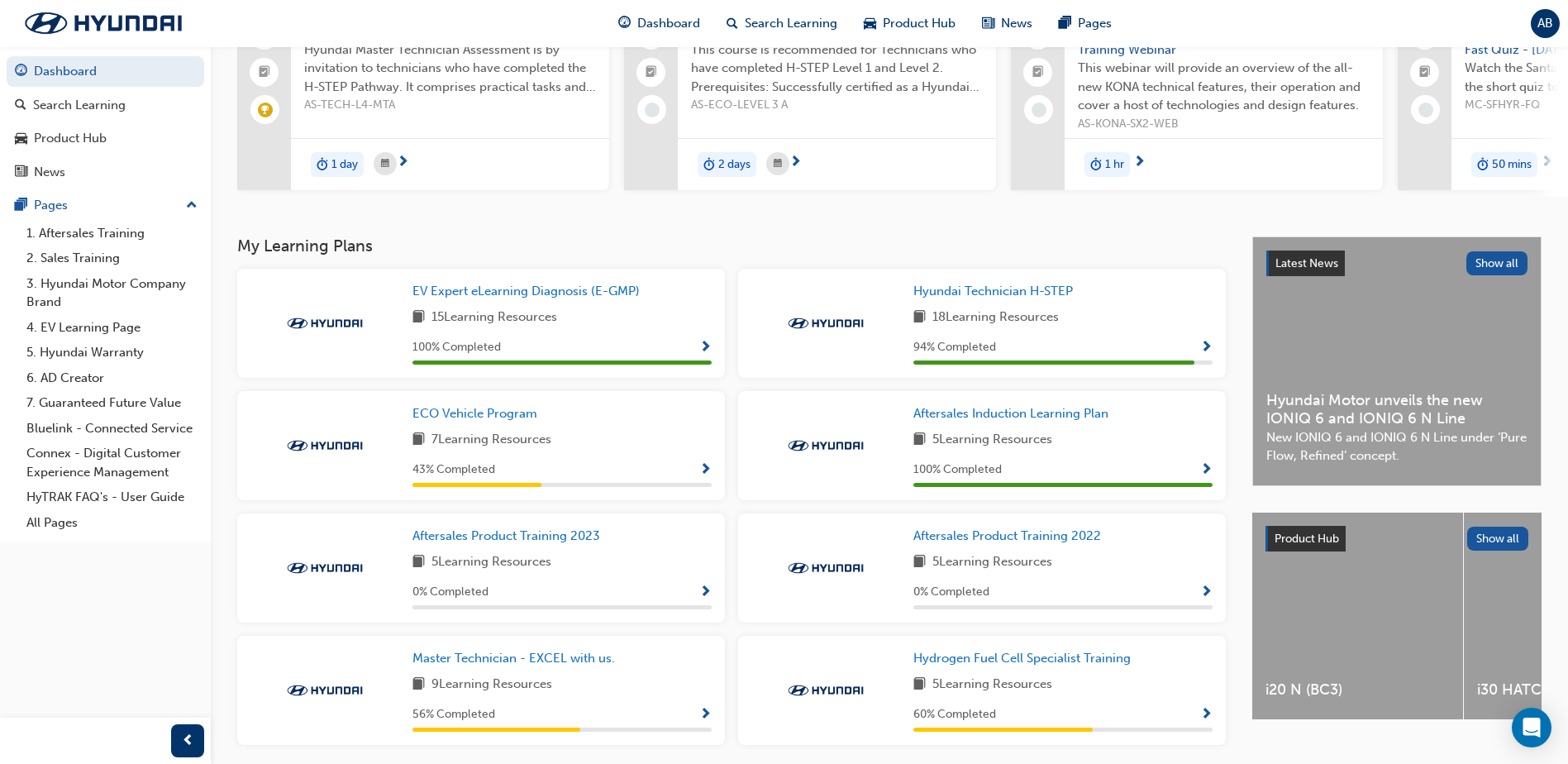
scroll to position [234, 0]
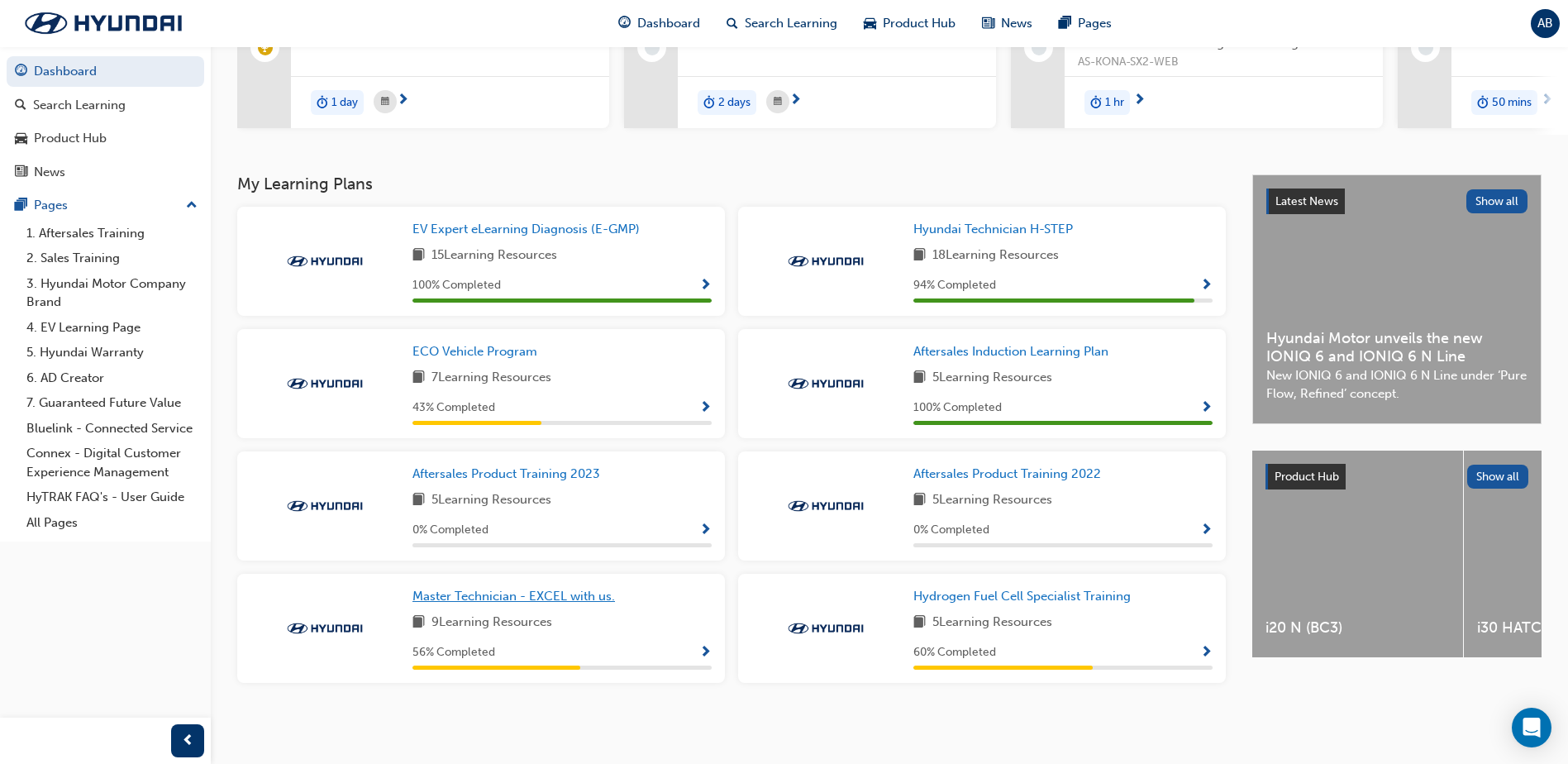
click at [513, 602] on span "Master Technician - EXCEL with us." at bounding box center [514, 595] width 203 height 14
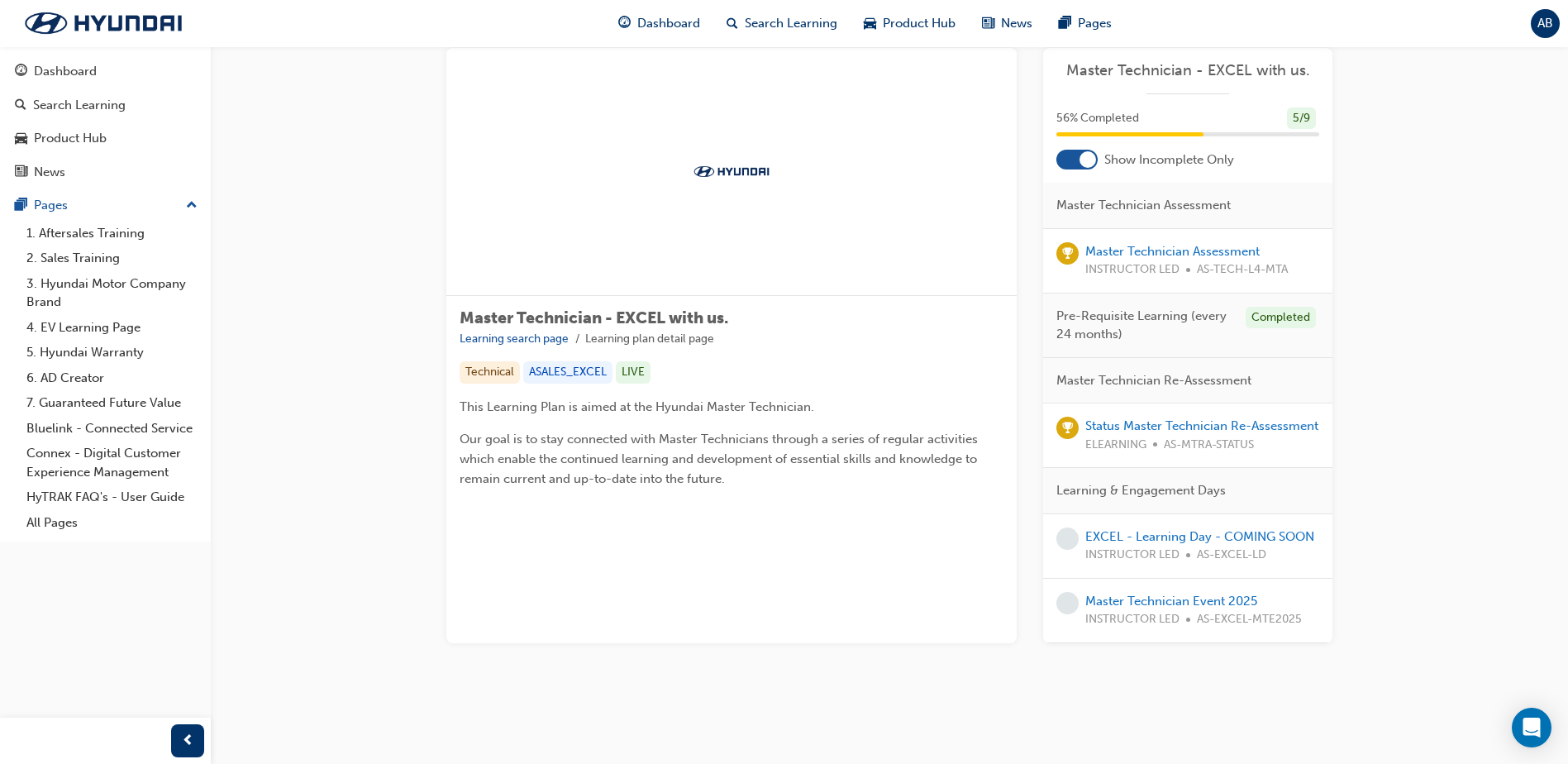
scroll to position [155, 0]
click at [1177, 593] on link "Master Technician Event 2025" at bounding box center [1171, 600] width 172 height 14
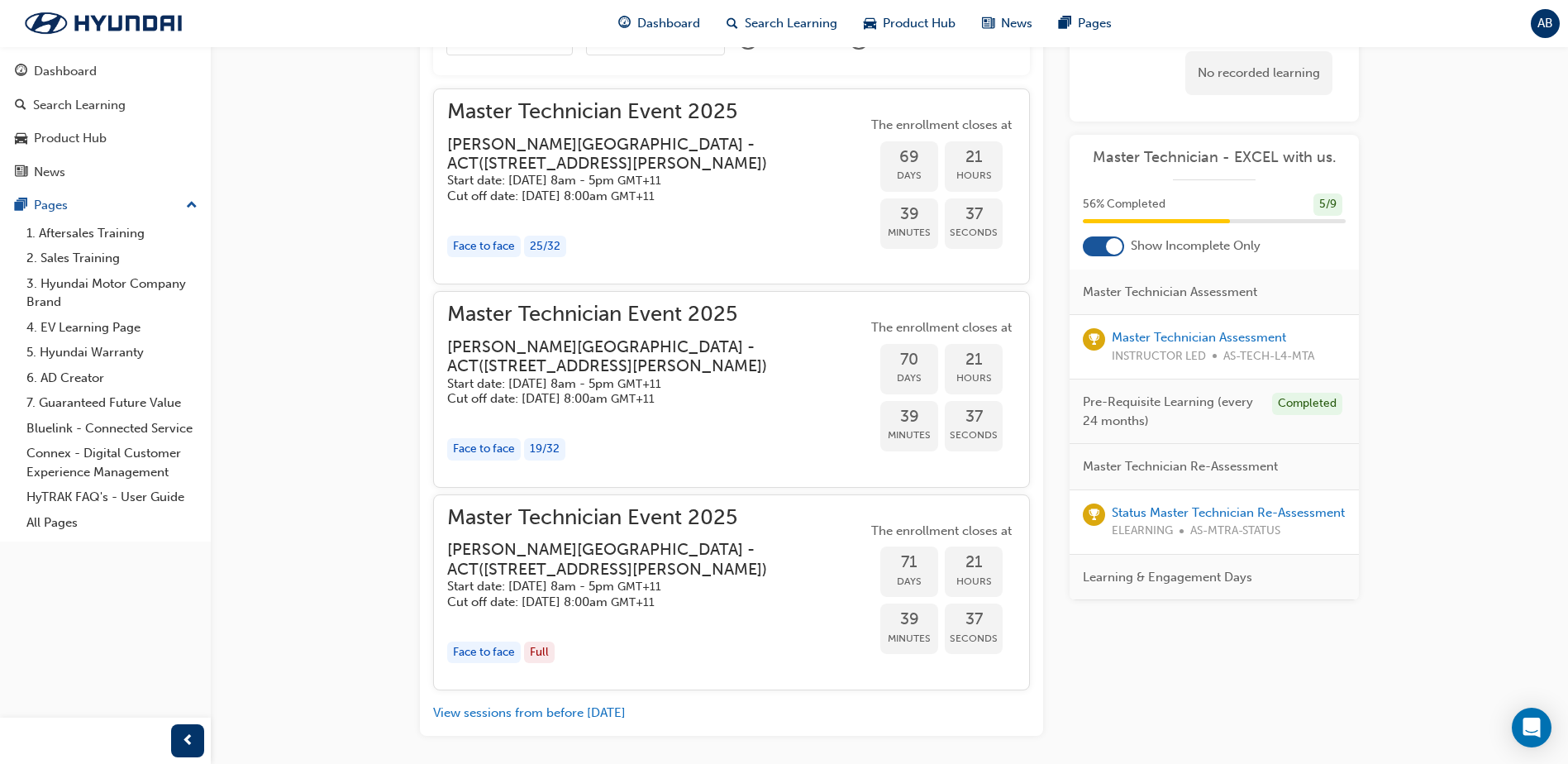
scroll to position [1850, 0]
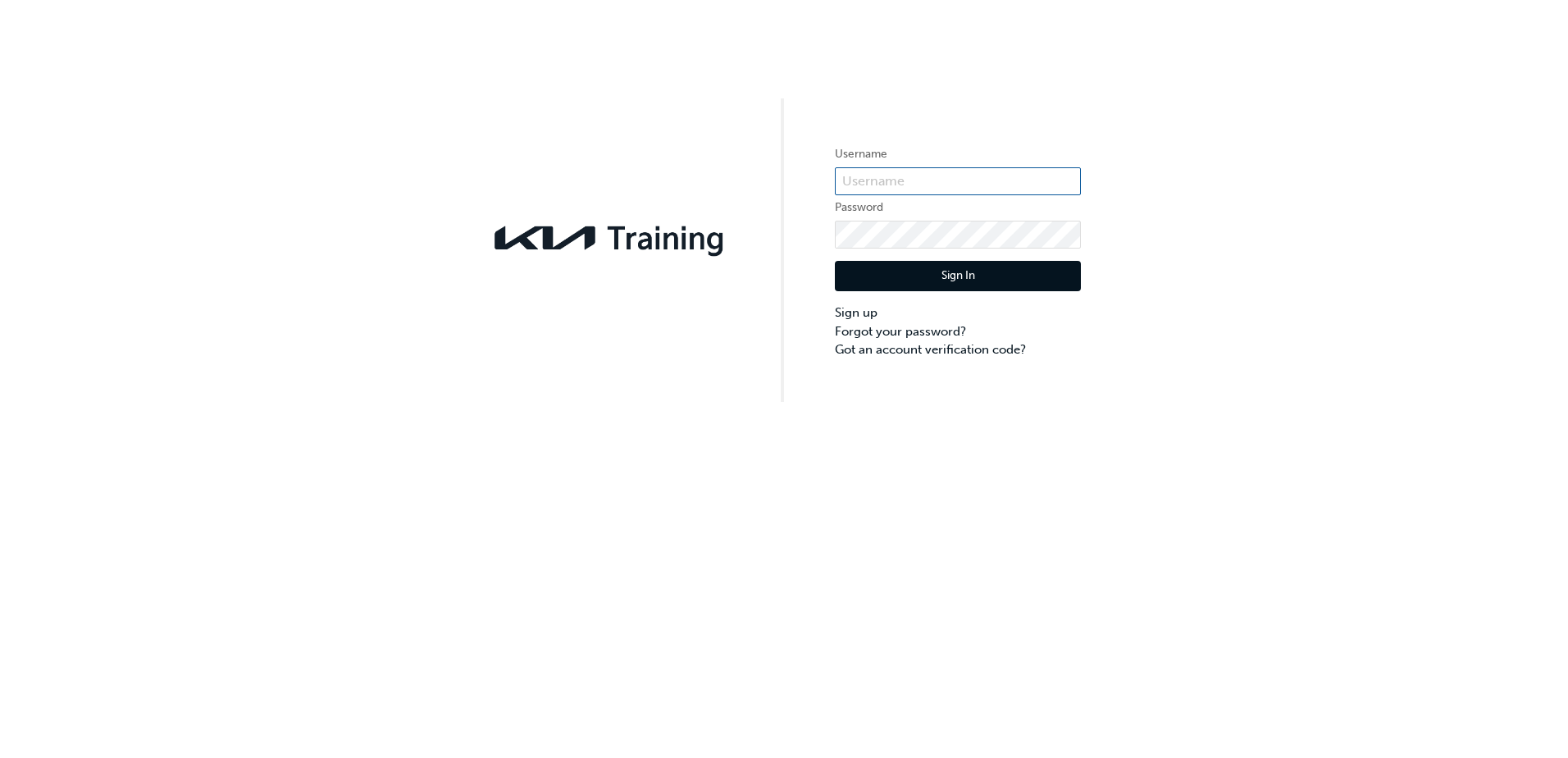
click at [868, 174] on input "text" at bounding box center [958, 181] width 246 height 28
type input "AdamBriggs@adrianbrien.com.au"
click at [922, 283] on button "Sign In" at bounding box center [958, 277] width 246 height 32
